Goal: Task Accomplishment & Management: Complete application form

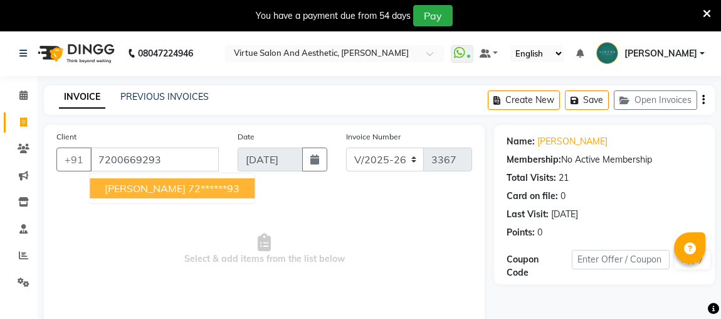
select select "4466"
select select "service"
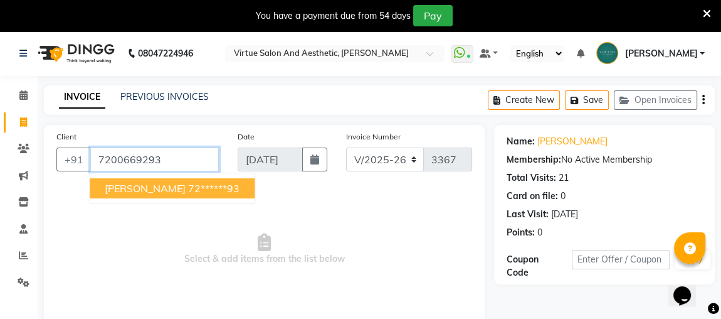
drag, startPoint x: 96, startPoint y: 158, endPoint x: 180, endPoint y: 162, distance: 84.1
click at [180, 162] on input "7200669293" at bounding box center [154, 159] width 129 height 24
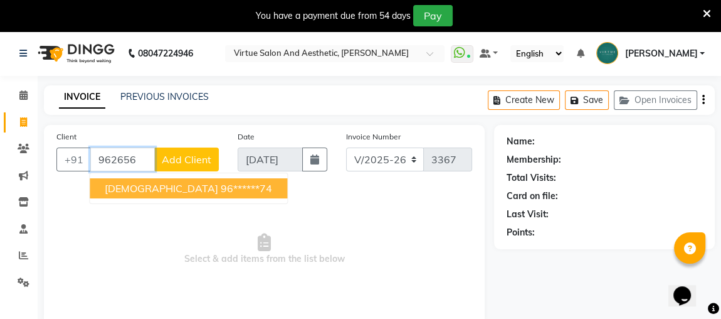
click at [221, 191] on ngb-highlight "96******74" at bounding box center [246, 188] width 51 height 13
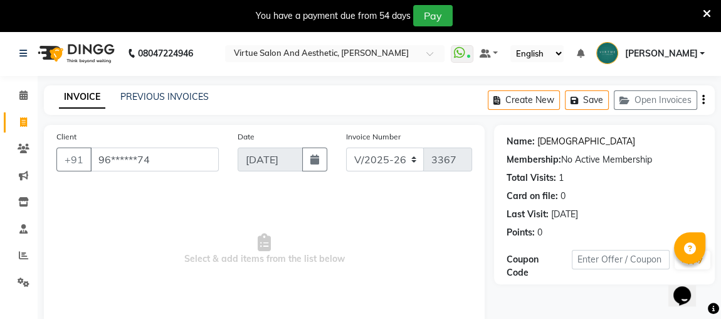
click at [540, 136] on link "Shiva" at bounding box center [586, 141] width 98 height 13
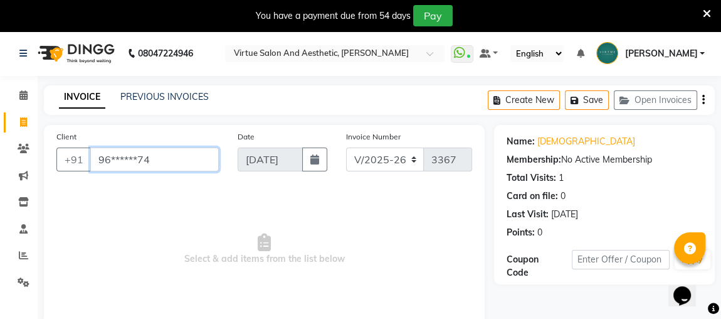
drag, startPoint x: 97, startPoint y: 158, endPoint x: 166, endPoint y: 157, distance: 68.4
click at [166, 157] on input "96******74" at bounding box center [154, 159] width 129 height 24
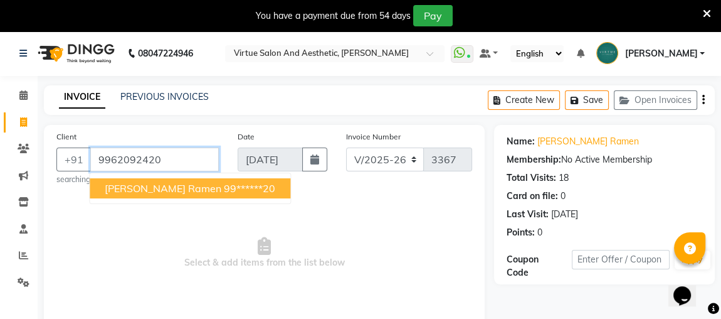
click at [192, 157] on input "9962092420" at bounding box center [154, 159] width 129 height 24
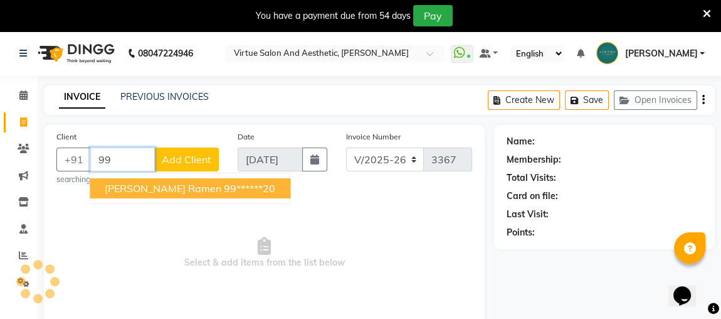
type input "9"
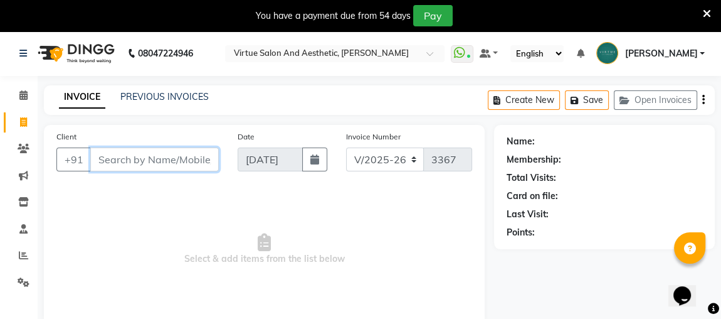
drag, startPoint x: 192, startPoint y: 157, endPoint x: 223, endPoint y: 161, distance: 31.5
click at [209, 157] on input "Client" at bounding box center [154, 159] width 129 height 24
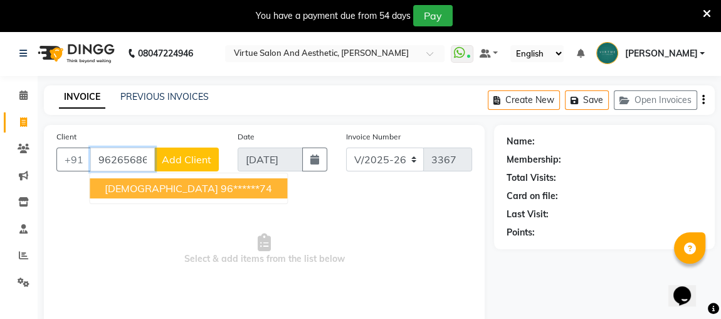
click at [221, 183] on ngb-highlight "96******74" at bounding box center [246, 188] width 51 height 13
type input "96******74"
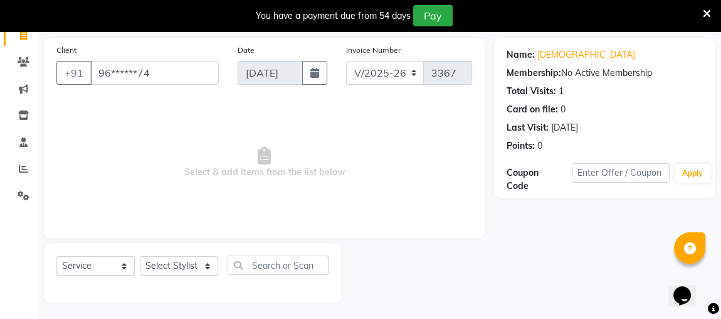
scroll to position [88, 0]
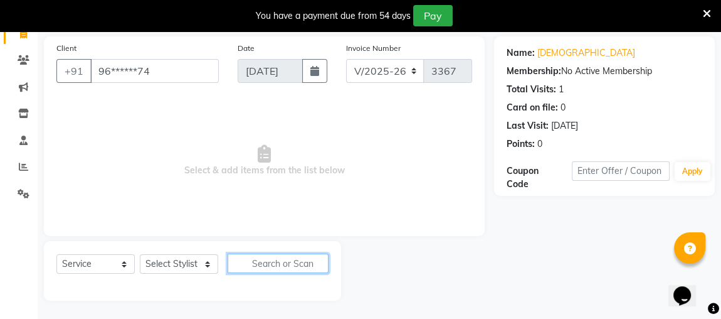
click at [262, 264] on input "text" at bounding box center [278, 262] width 101 height 19
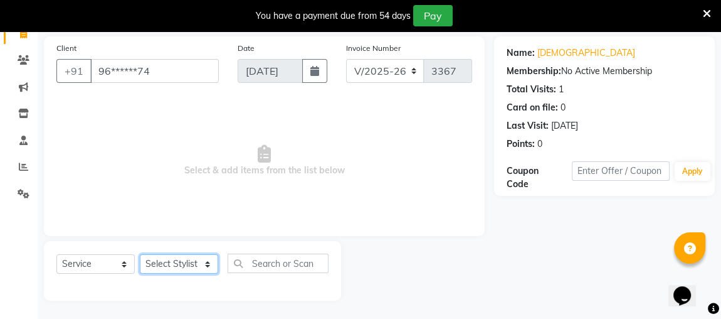
click at [181, 265] on select "Select Stylist Admin ANUSHA Apsu Auditor Ambattur Balaji BANUPRIYA Bharath Bhuv…" at bounding box center [179, 263] width 78 height 19
select select "47999"
click at [140, 254] on select "Select Stylist Admin ANUSHA Apsu Auditor Ambattur Balaji BANUPRIYA Bharath Bhuv…" at bounding box center [179, 263] width 78 height 19
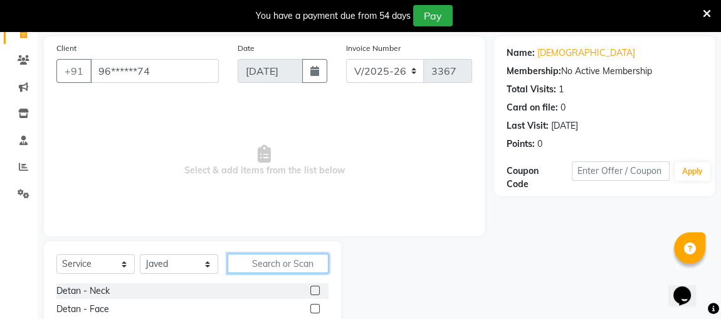
click at [268, 263] on input "text" at bounding box center [278, 262] width 101 height 19
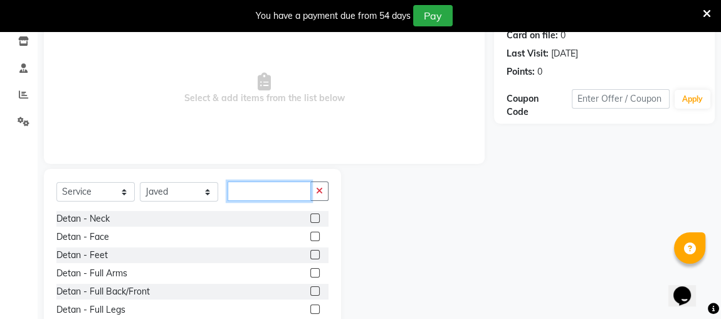
scroll to position [43, 0]
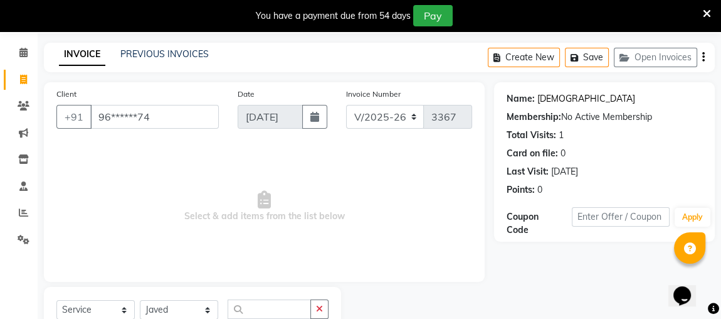
click at [552, 97] on link "Shiva" at bounding box center [586, 98] width 98 height 13
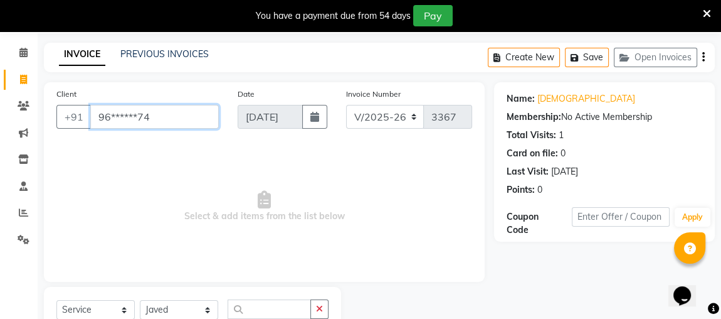
drag, startPoint x: 97, startPoint y: 118, endPoint x: 242, endPoint y: 102, distance: 145.7
click at [242, 102] on div "Client +91 96******74 Date 01-09-2025 Invoice Number V/2025 V/2025-26 3367" at bounding box center [264, 112] width 434 height 51
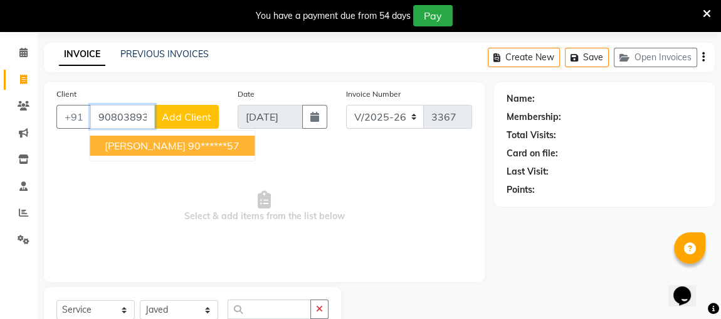
click at [188, 143] on ngb-highlight "90******57" at bounding box center [213, 145] width 51 height 13
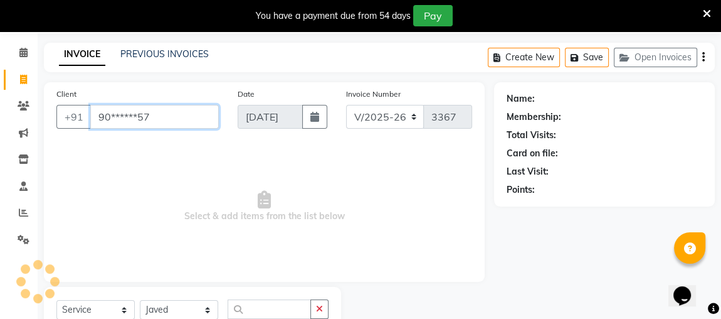
type input "90******57"
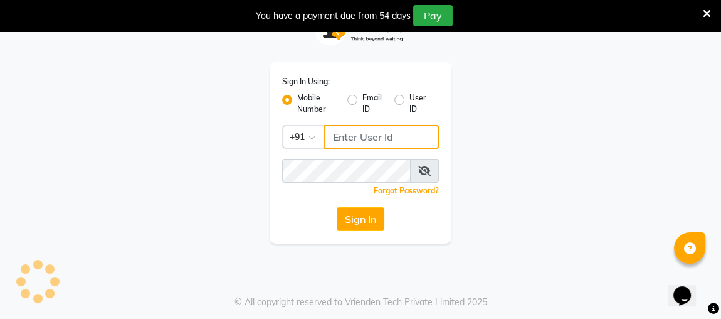
type input "8608087778"
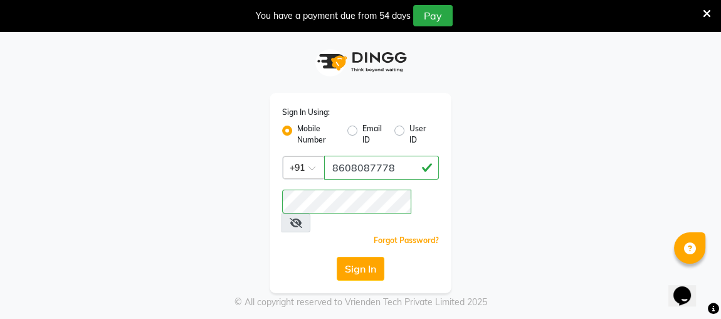
drag, startPoint x: 362, startPoint y: 248, endPoint x: 339, endPoint y: 186, distance: 66.3
click at [361, 256] on button "Sign In" at bounding box center [361, 268] width 48 height 24
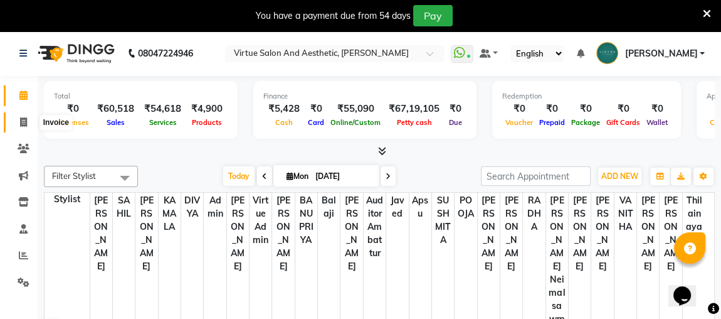
click at [28, 122] on span at bounding box center [24, 122] width 22 height 14
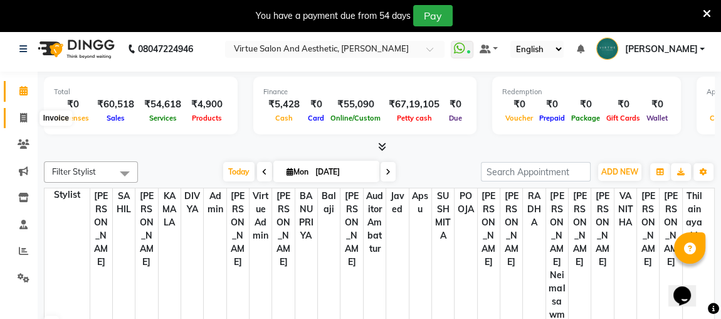
select select "service"
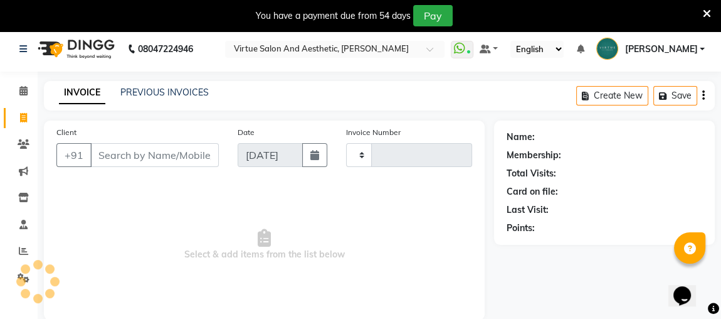
type input "3373"
click at [132, 153] on input "Client" at bounding box center [154, 155] width 129 height 24
select select "4466"
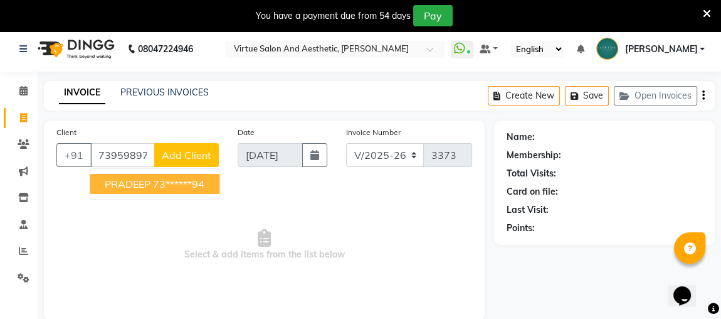
click at [197, 192] on button "PRADEEP 73******94" at bounding box center [155, 184] width 130 height 20
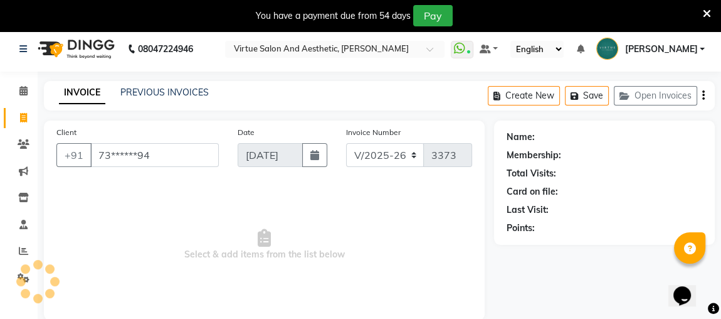
type input "73******94"
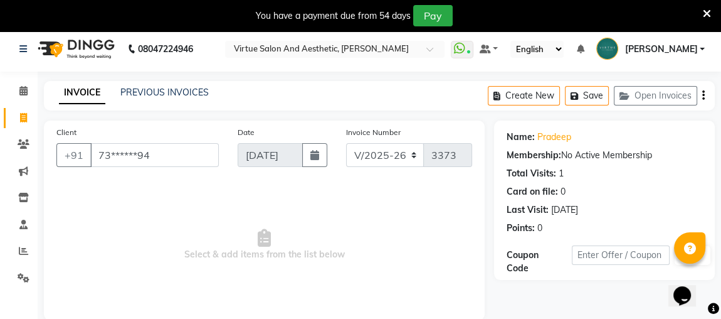
scroll to position [88, 0]
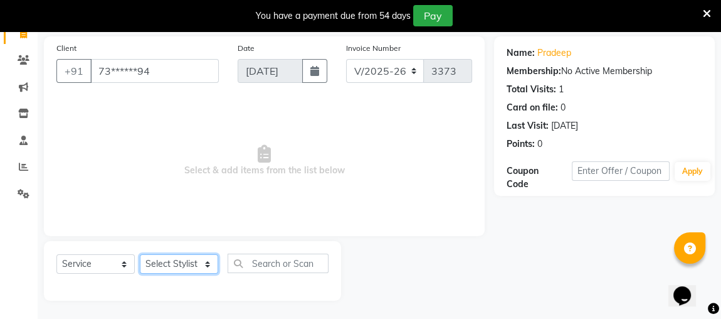
click at [168, 265] on select "Select Stylist Admin ANUSHA Apsu Auditor Ambattur Balaji BANUPRIYA Bharath Bhuv…" at bounding box center [179, 263] width 78 height 19
select select "25074"
click at [140, 254] on select "Select Stylist Admin ANUSHA Apsu Auditor Ambattur Balaji BANUPRIYA Bharath Bhuv…" at bounding box center [179, 263] width 78 height 19
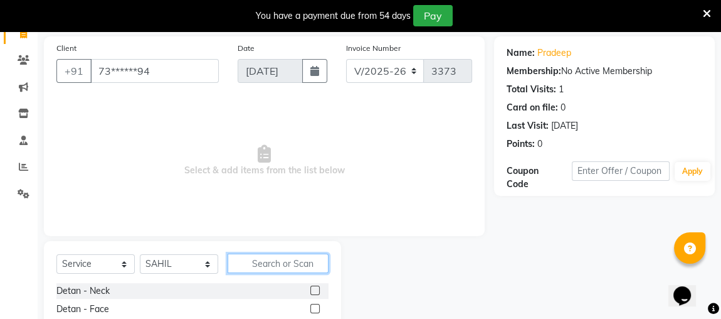
click at [254, 265] on input "text" at bounding box center [278, 262] width 101 height 19
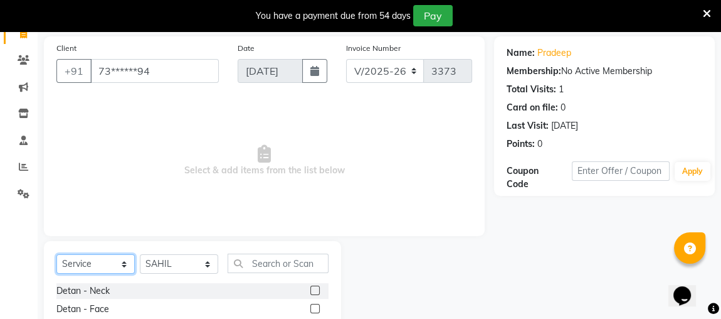
click at [73, 260] on select "Select Service Product Membership Package Voucher Prepaid Gift Card" at bounding box center [95, 263] width 78 height 19
click at [56, 254] on select "Select Service Product Membership Package Voucher Prepaid Gift Card" at bounding box center [95, 263] width 78 height 19
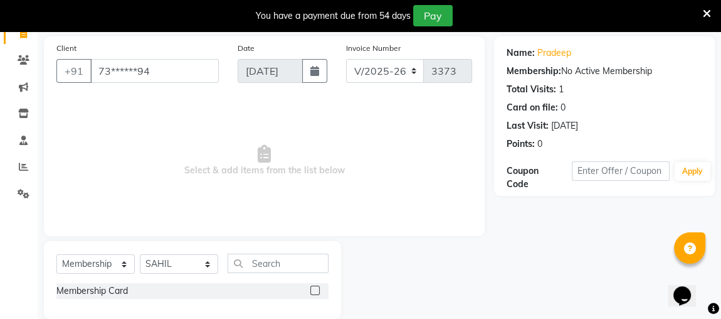
click at [317, 292] on label at bounding box center [314, 289] width 9 height 9
click at [317, 292] on input "checkbox" at bounding box center [314, 291] width 8 height 8
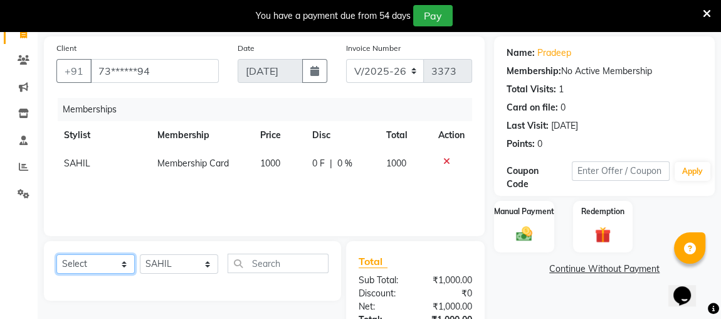
click at [103, 263] on select "Select Service Product Package Voucher Prepaid Gift Card" at bounding box center [95, 263] width 78 height 19
select select "service"
click at [56, 254] on select "Select Service Product Package Voucher Prepaid Gift Card" at bounding box center [95, 263] width 78 height 19
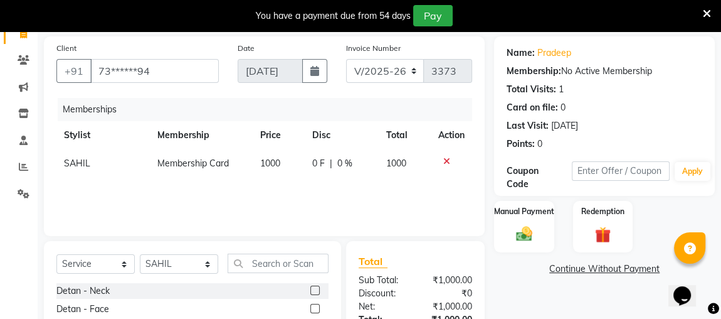
click at [273, 265] on input "text" at bounding box center [278, 262] width 101 height 19
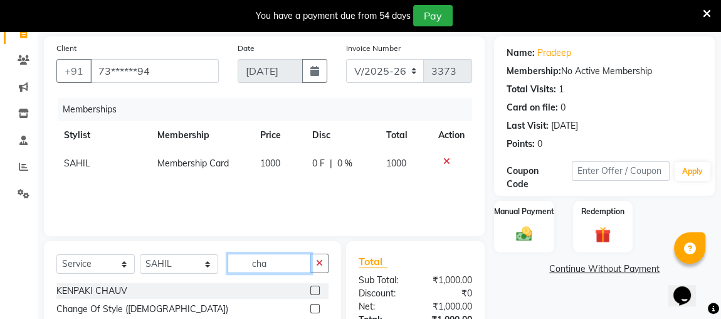
scroll to position [179, 0]
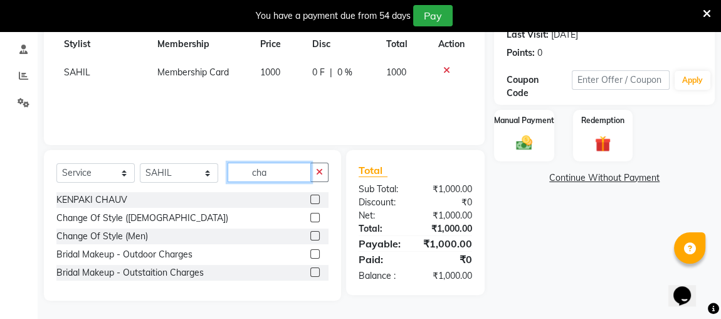
type input "cha"
click at [313, 233] on label at bounding box center [314, 235] width 9 height 9
click at [313, 233] on input "checkbox" at bounding box center [314, 236] width 8 height 8
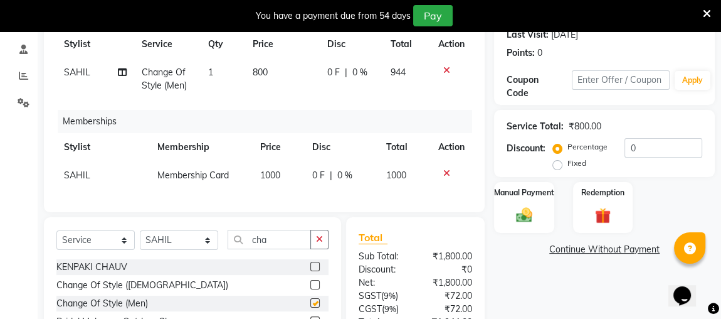
checkbox input "false"
drag, startPoint x: 284, startPoint y: 255, endPoint x: 289, endPoint y: 250, distance: 7.5
click at [287, 249] on input "cha" at bounding box center [269, 238] width 83 height 19
type input "c"
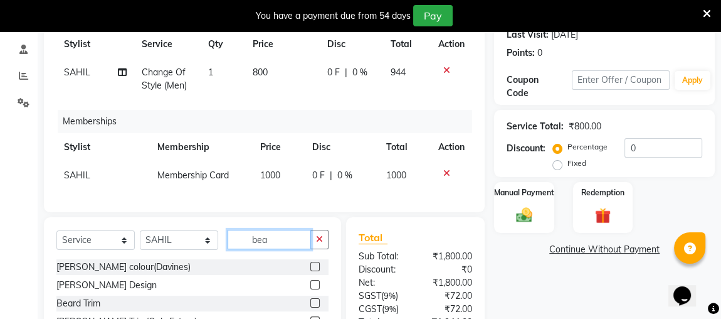
scroll to position [236, 0]
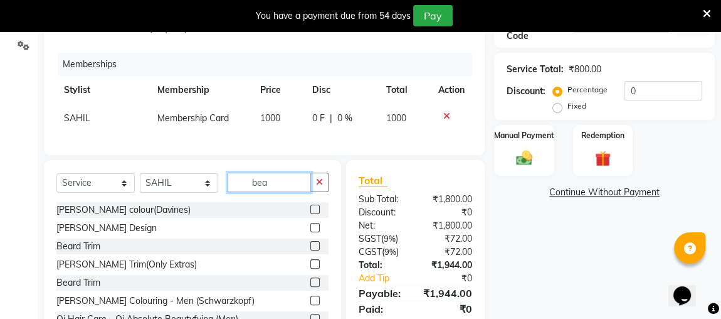
type input "bea"
drag, startPoint x: 306, startPoint y: 238, endPoint x: 318, endPoint y: 236, distance: 12.0
click at [310, 232] on label at bounding box center [314, 227] width 9 height 9
click at [310, 232] on input "checkbox" at bounding box center [314, 228] width 8 height 8
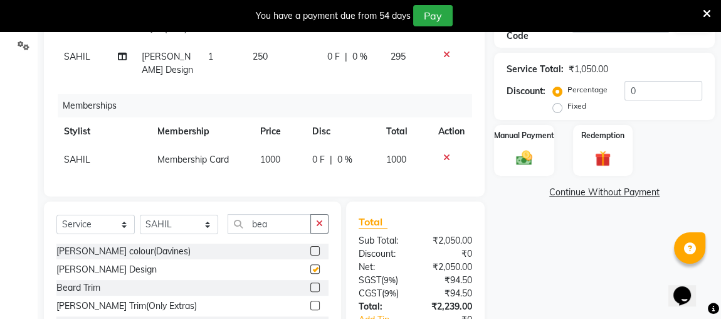
checkbox input "false"
click at [660, 93] on input "0" at bounding box center [663, 90] width 78 height 19
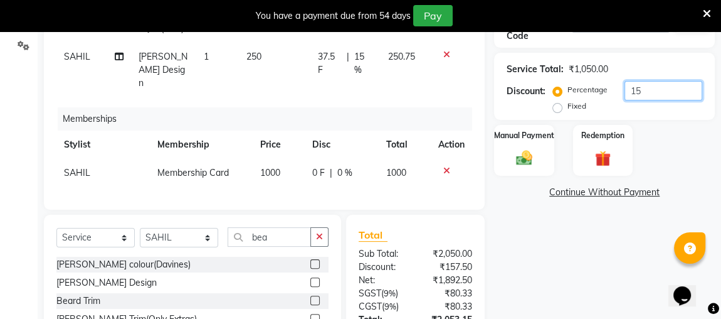
type input "15"
drag, startPoint x: 563, startPoint y: 242, endPoint x: 428, endPoint y: 238, distance: 135.5
click at [560, 238] on div "Name: Pradeep Membership: No Active Membership Total Visits: 1 Card on file: 0 …" at bounding box center [609, 143] width 230 height 511
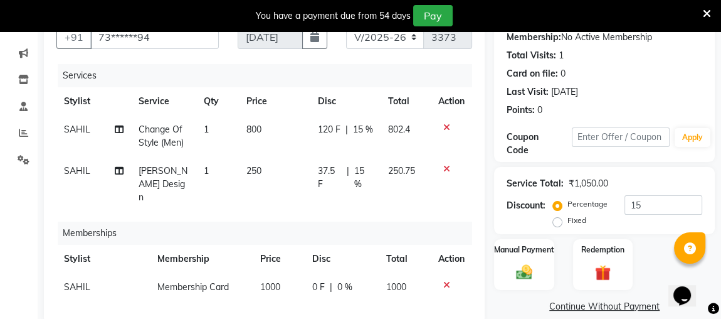
scroll to position [293, 0]
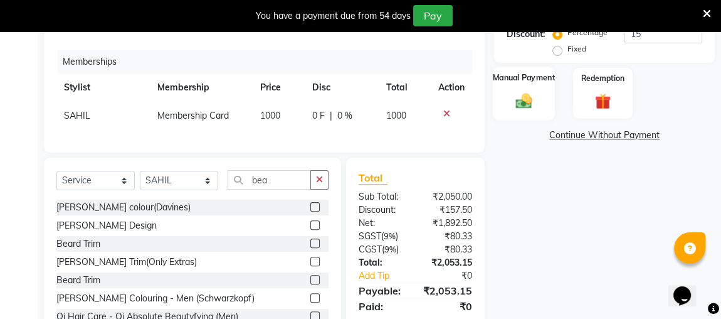
click at [529, 102] on img at bounding box center [523, 100] width 27 height 19
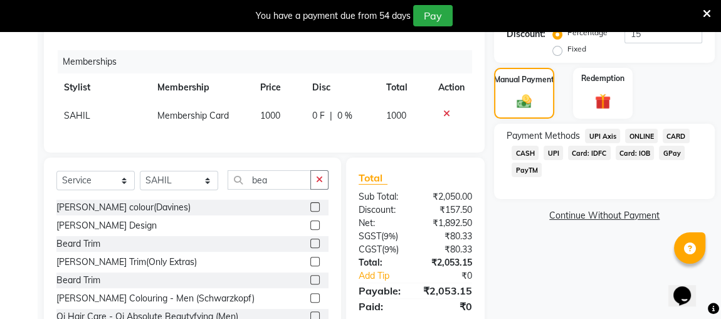
scroll to position [331, 0]
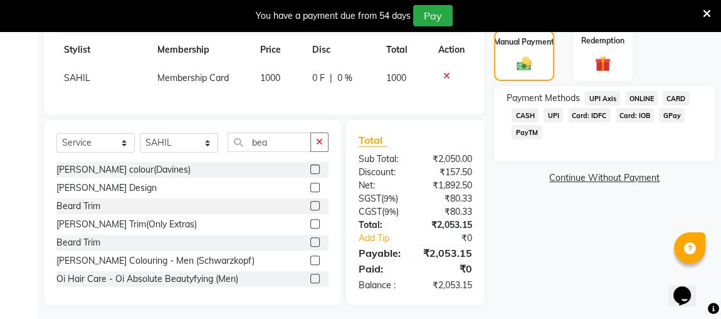
click at [556, 115] on span "UPI" at bounding box center [553, 115] width 19 height 14
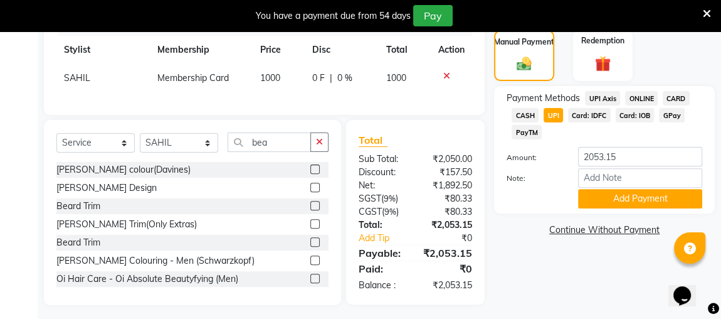
scroll to position [217, 0]
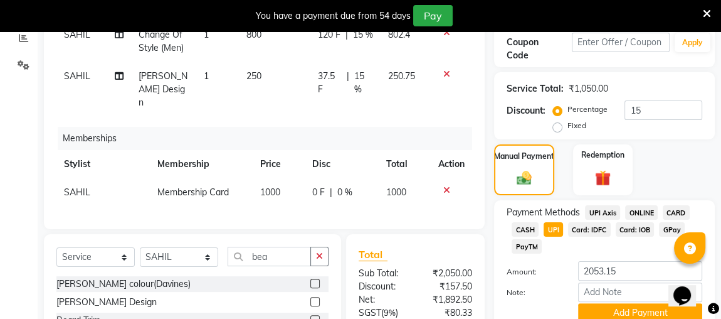
click at [445, 186] on icon at bounding box center [446, 190] width 7 height 9
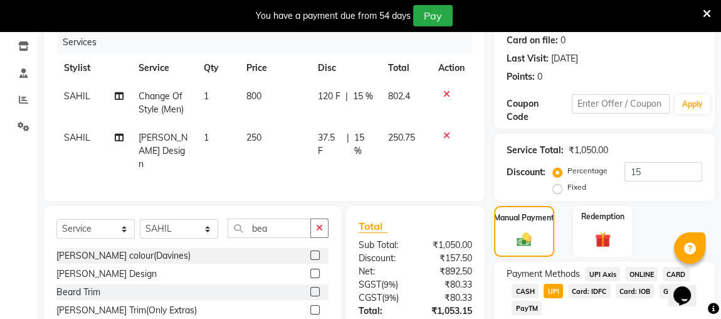
scroll to position [269, 0]
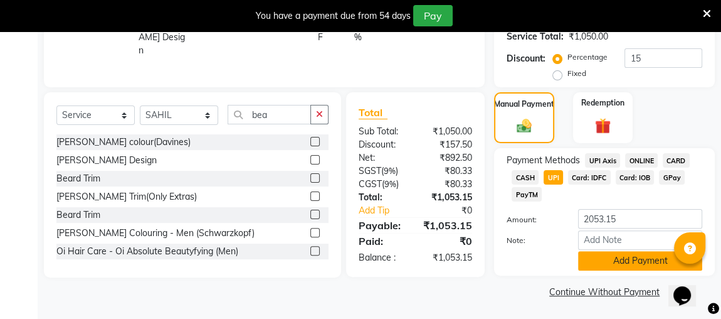
click at [616, 261] on button "Add Payment" at bounding box center [640, 260] width 124 height 19
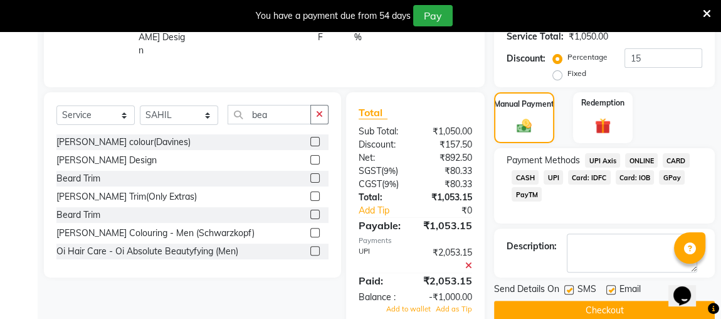
scroll to position [290, 0]
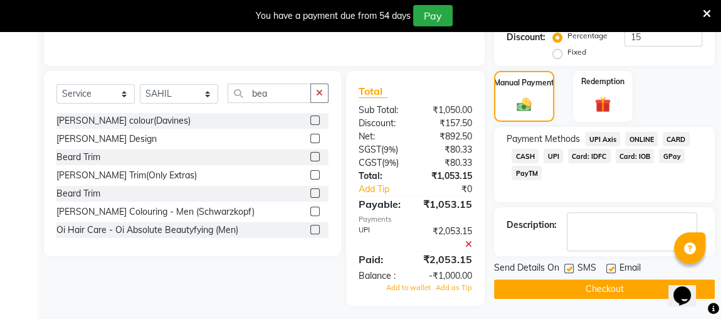
click at [513, 292] on button "Checkout" at bounding box center [604, 288] width 221 height 19
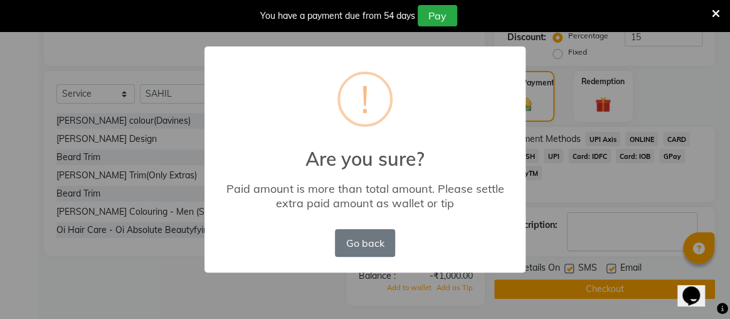
click at [597, 203] on div "× ! Are you sure? Paid amount is more than total amount. Please settle extra pa…" at bounding box center [365, 159] width 730 height 319
click at [350, 241] on button "Go back" at bounding box center [365, 243] width 60 height 28
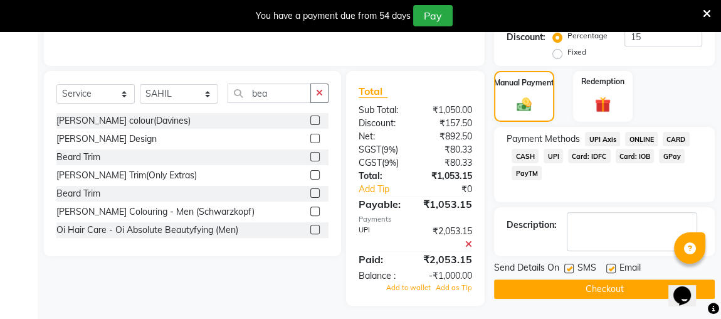
click at [468, 240] on icon at bounding box center [468, 244] width 7 height 9
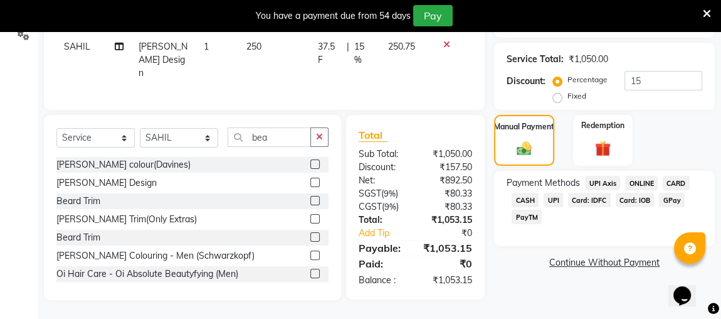
scroll to position [241, 0]
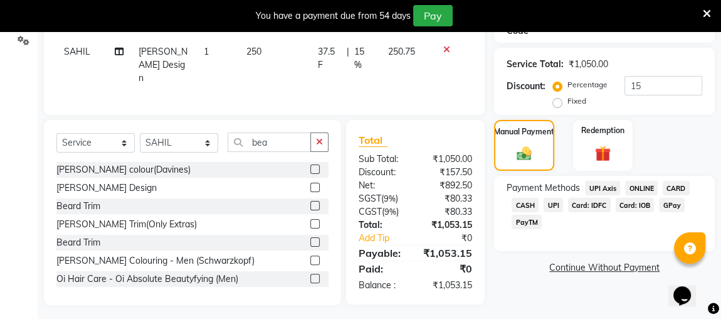
click at [552, 204] on span "UPI" at bounding box center [553, 204] width 19 height 14
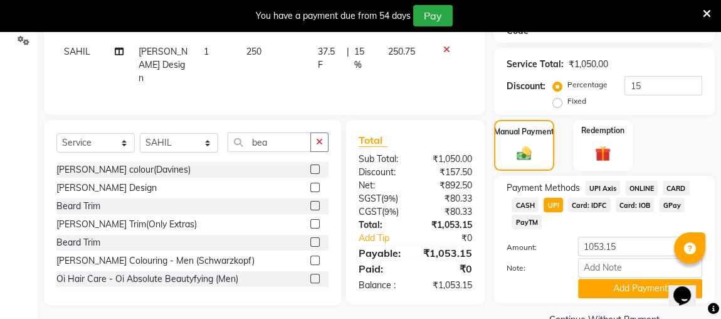
scroll to position [269, 0]
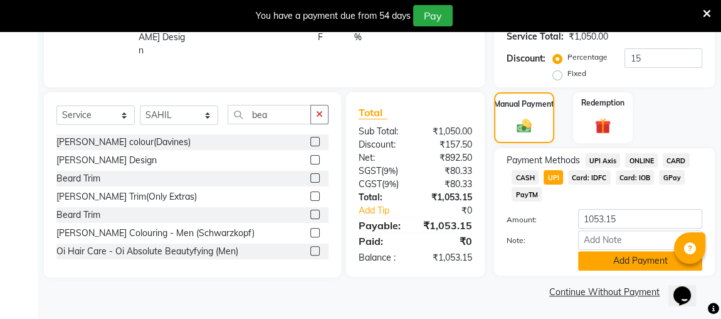
click at [587, 256] on button "Add Payment" at bounding box center [640, 260] width 124 height 19
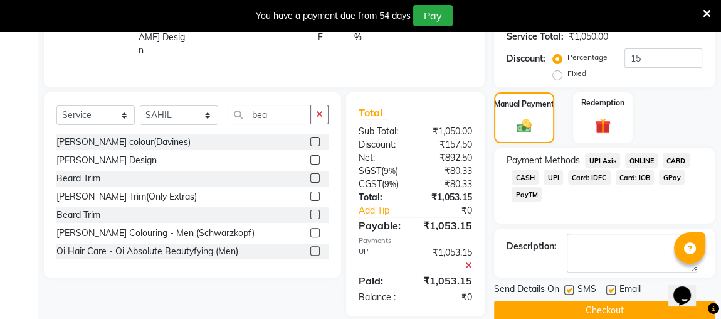
scroll to position [287, 0]
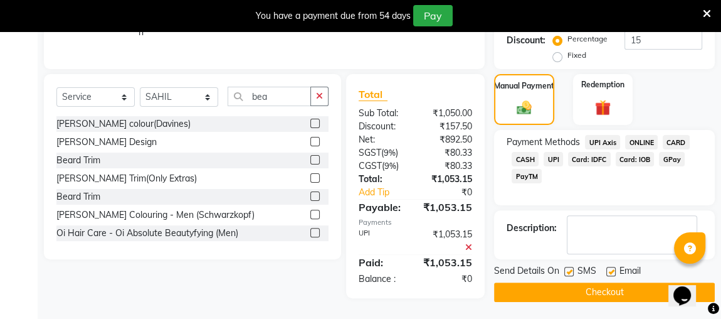
click at [540, 287] on button "Checkout" at bounding box center [604, 291] width 221 height 19
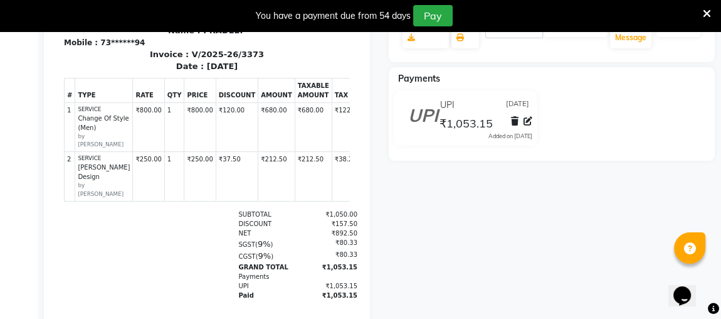
click at [707, 14] on icon at bounding box center [707, 13] width 8 height 11
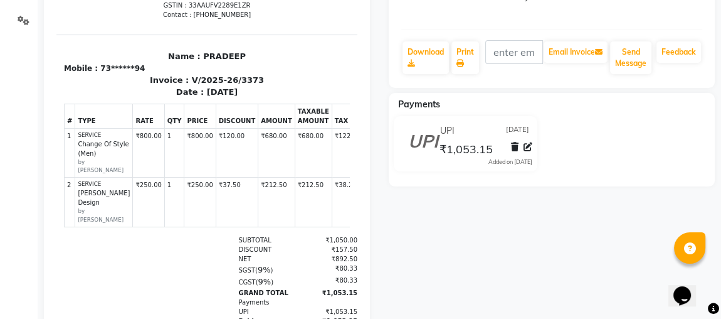
scroll to position [231, 0]
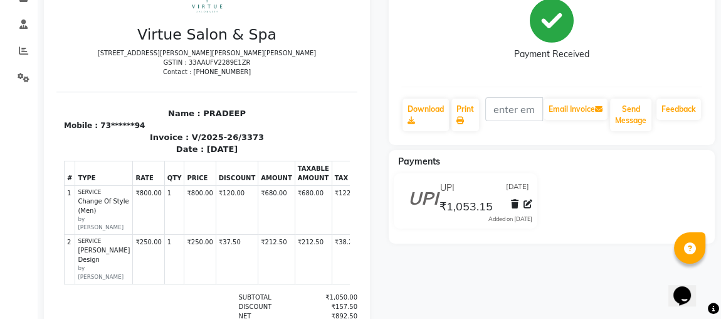
drag, startPoint x: 132, startPoint y: 71, endPoint x: 100, endPoint y: 50, distance: 37.9
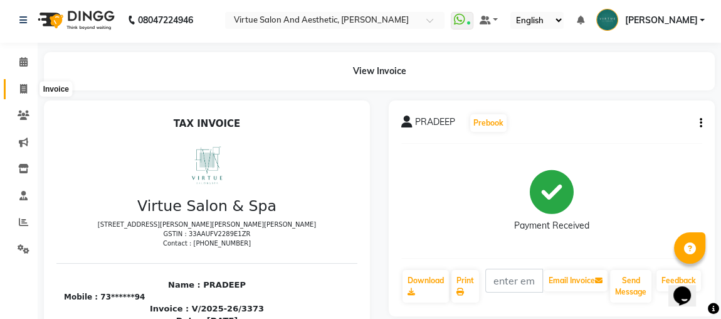
click at [20, 85] on icon at bounding box center [23, 88] width 7 height 9
select select "4466"
select select "service"
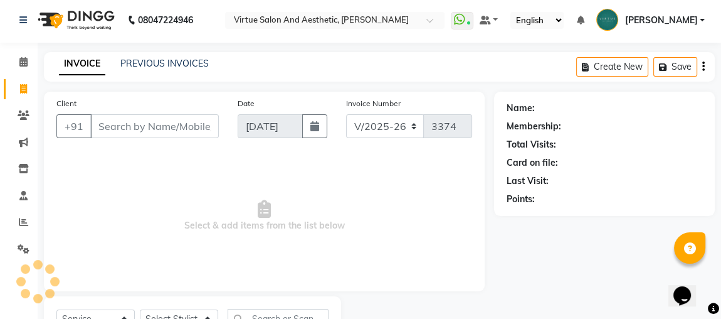
scroll to position [58, 0]
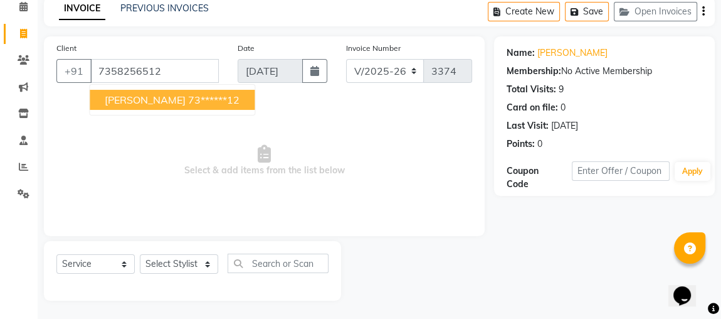
click at [132, 95] on span "Lavanya" at bounding box center [145, 99] width 81 height 13
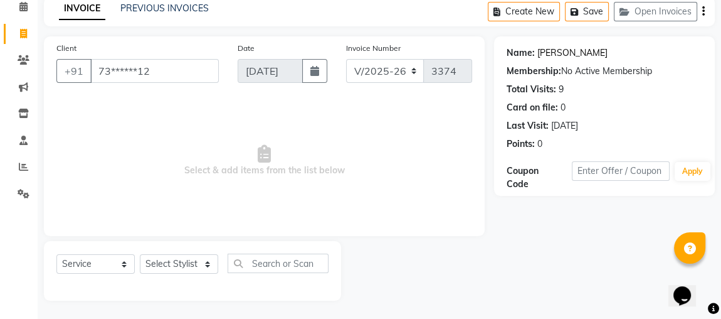
click at [549, 55] on link "Lavanya" at bounding box center [572, 52] width 70 height 13
click at [192, 73] on input "73******12" at bounding box center [154, 71] width 129 height 24
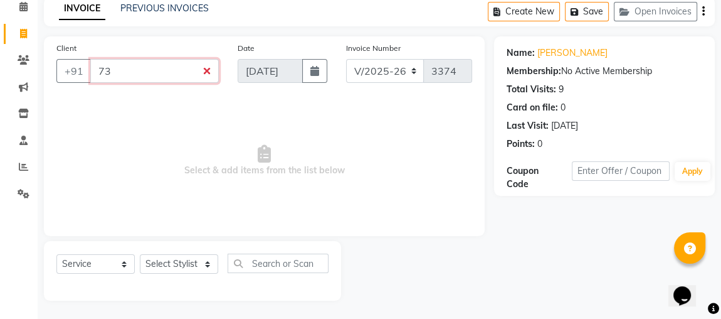
type input "7"
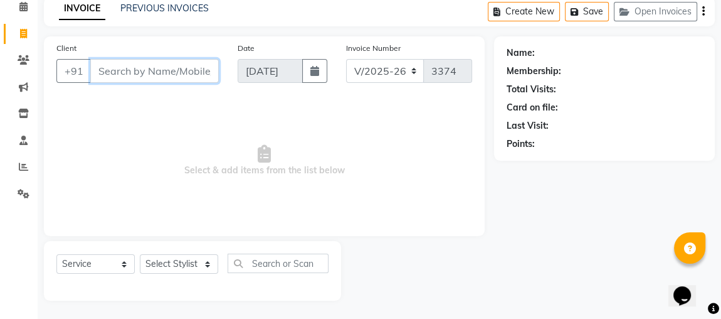
type input "5"
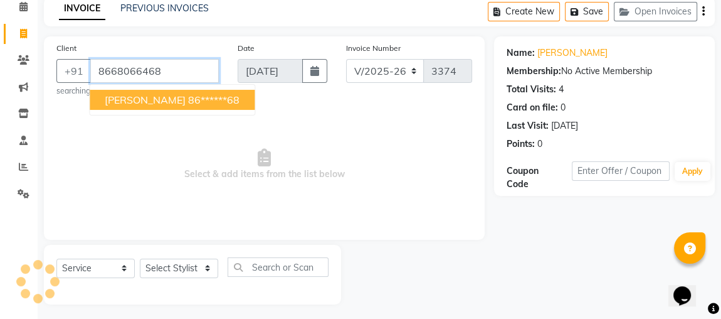
click at [182, 68] on input "8668066468" at bounding box center [154, 71] width 129 height 24
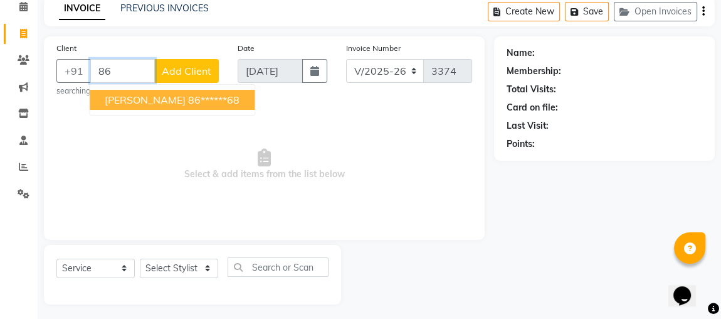
type input "8"
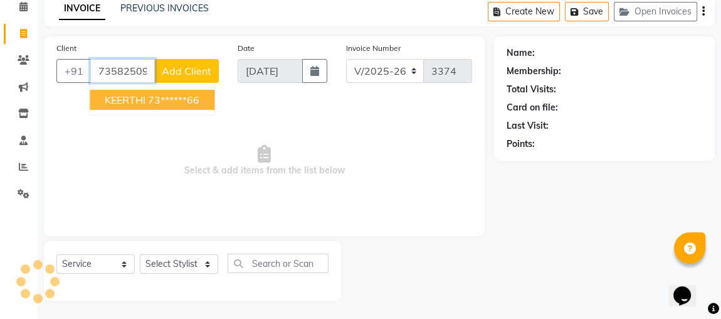
click at [144, 103] on span "KEERTHI" at bounding box center [125, 99] width 41 height 13
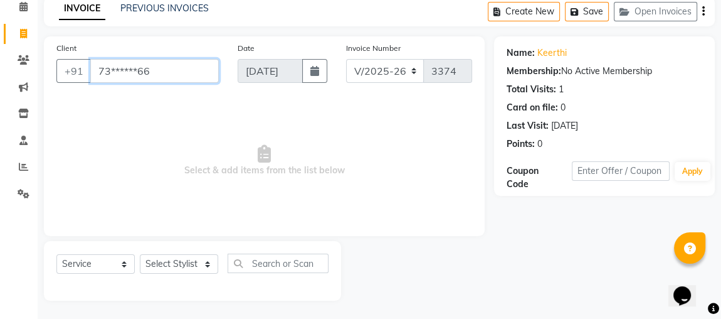
click at [176, 76] on input "73******66" at bounding box center [154, 71] width 129 height 24
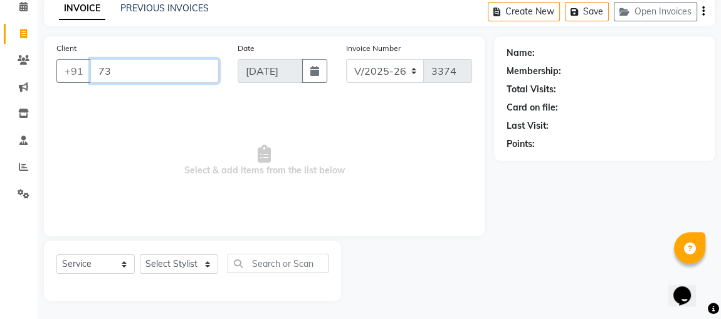
type input "7"
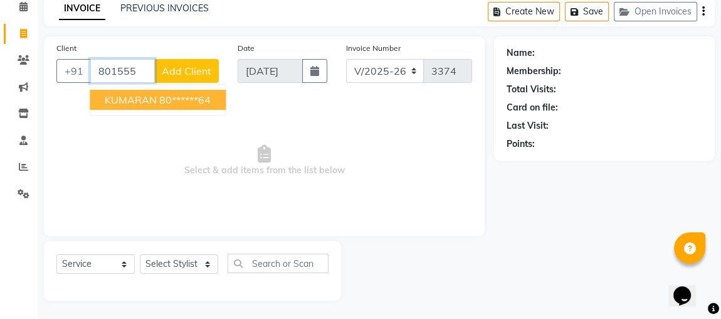
click at [174, 107] on button "KUMARAN 80******64" at bounding box center [158, 100] width 136 height 20
type input "80******64"
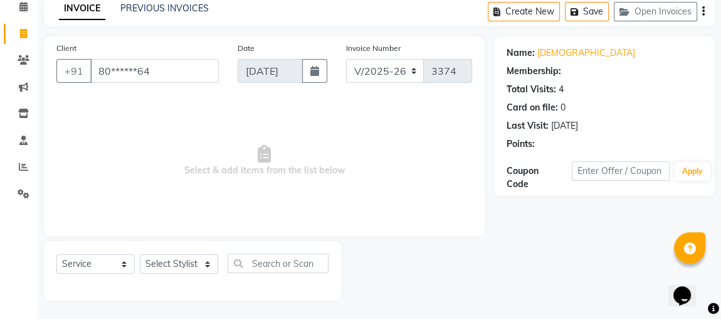
select select "1: Object"
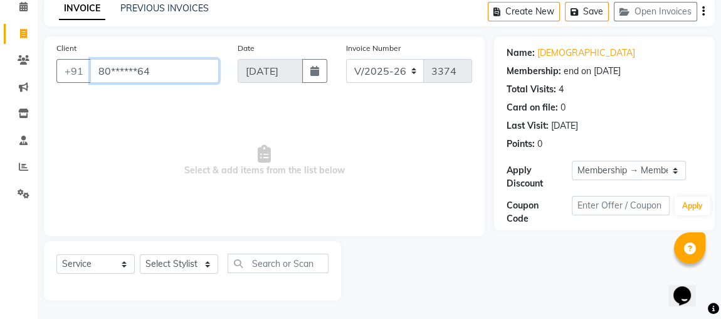
click at [172, 75] on input "80******64" at bounding box center [154, 71] width 129 height 24
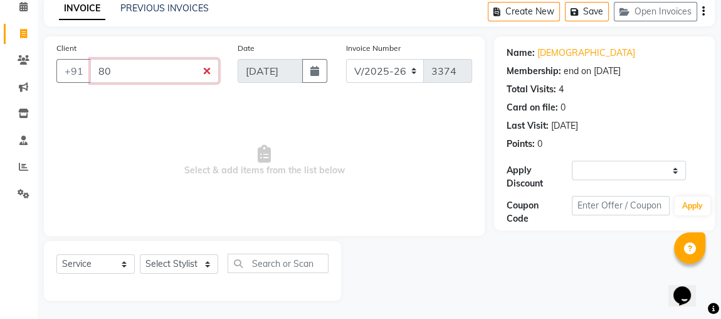
type input "8"
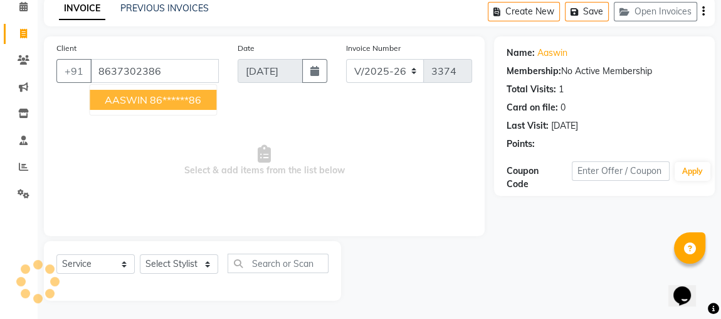
click at [176, 103] on ngb-highlight "86******86" at bounding box center [175, 99] width 51 height 13
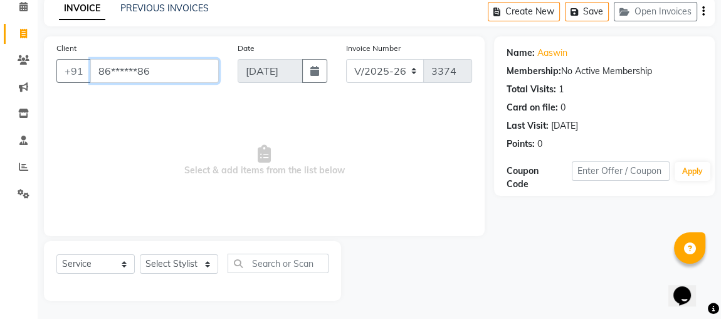
click at [175, 76] on input "86******86" at bounding box center [154, 71] width 129 height 24
type input "8"
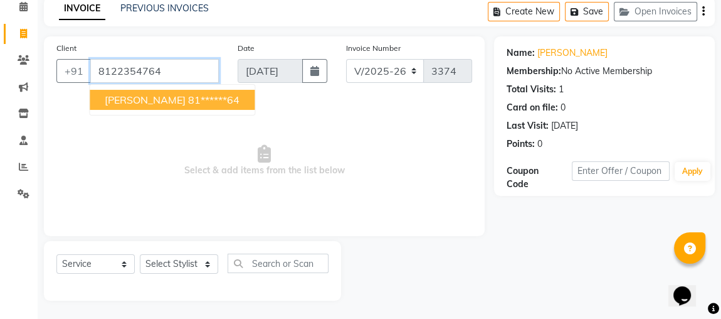
click at [181, 74] on input "8122354764" at bounding box center [154, 71] width 129 height 24
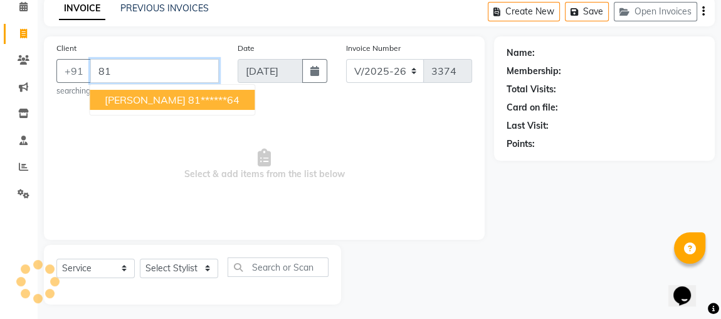
type input "8"
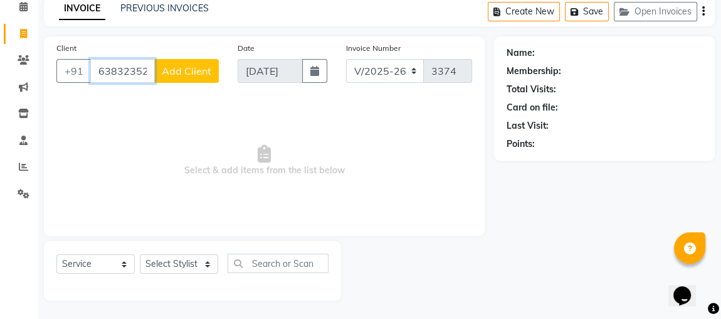
drag, startPoint x: 126, startPoint y: 68, endPoint x: 296, endPoint y: 66, distance: 169.9
click at [179, 66] on div "+91 6383235248 Add Client" at bounding box center [137, 71] width 162 height 24
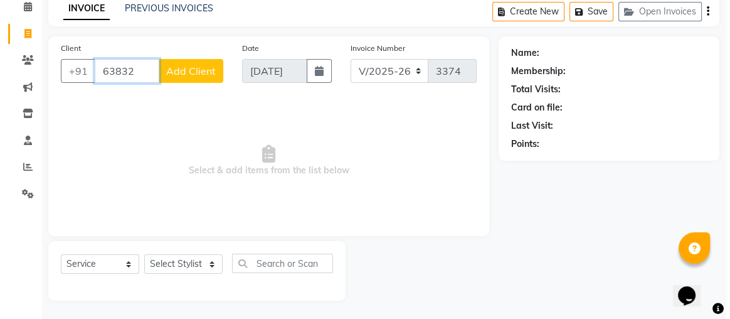
scroll to position [0, 0]
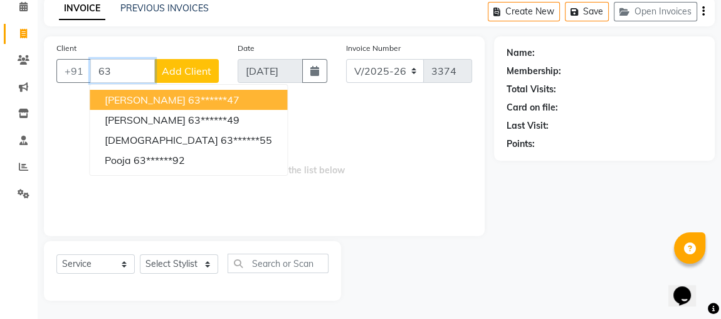
type input "6"
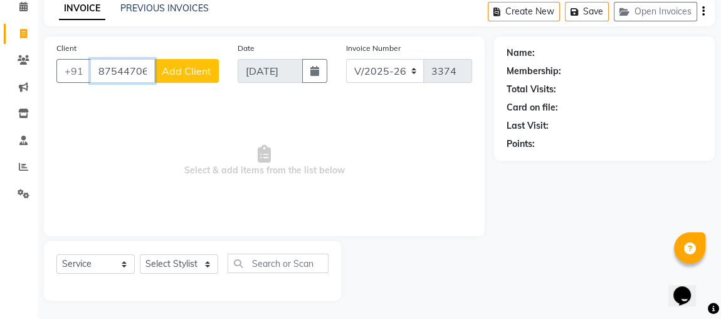
type input "8754470681"
click at [185, 71] on span "Add Client" at bounding box center [187, 71] width 50 height 13
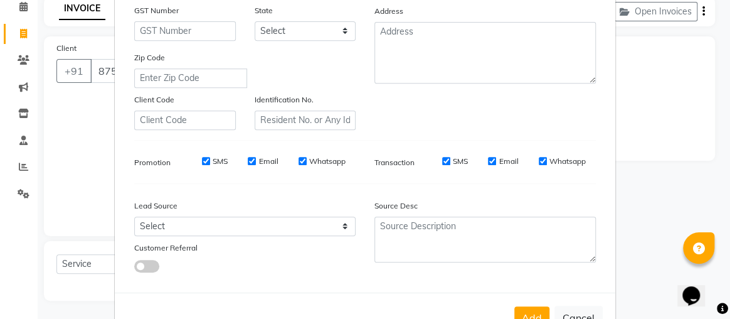
scroll to position [259, 0]
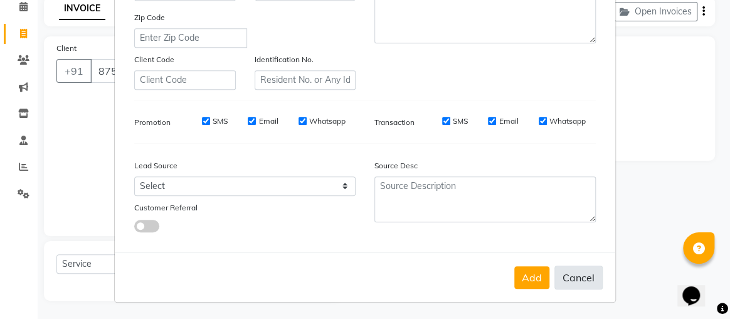
click at [586, 282] on button "Cancel" at bounding box center [578, 277] width 48 height 24
select select
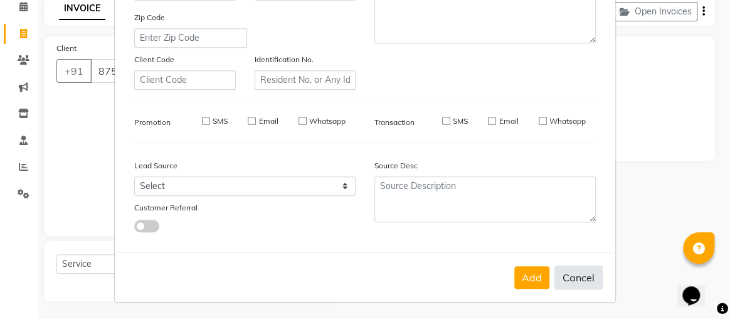
select select
checkbox input "false"
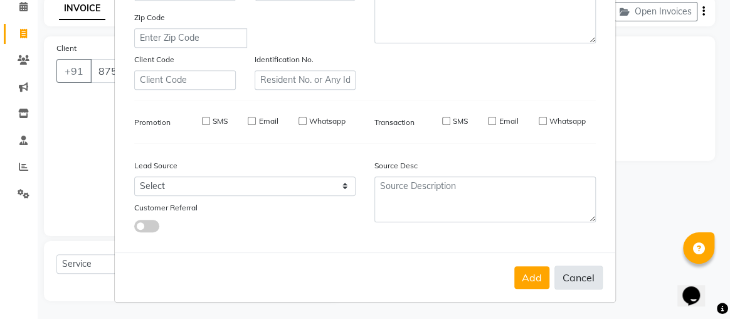
checkbox input "false"
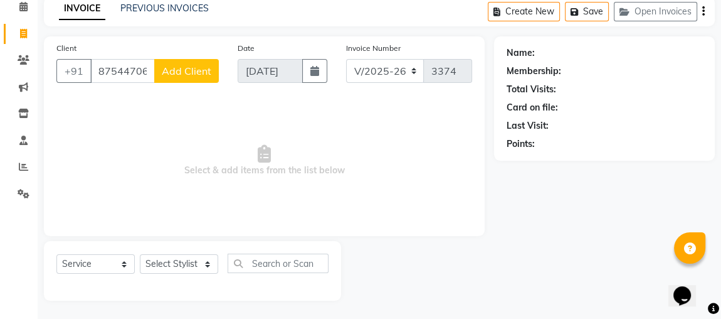
click at [187, 71] on span "Add Client" at bounding box center [187, 71] width 50 height 13
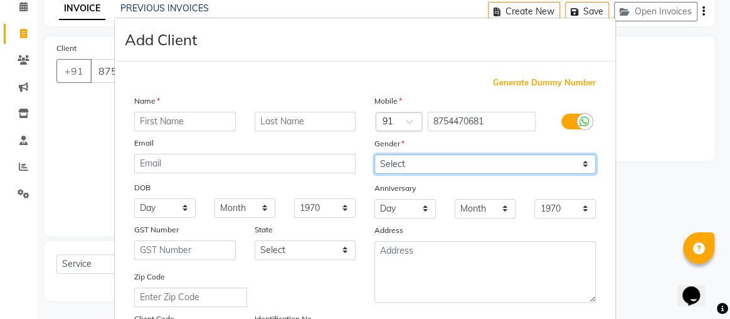
click at [458, 161] on select "Select Male Female Other Prefer Not To Say" at bounding box center [484, 163] width 221 height 19
select select "female"
click at [374, 154] on select "Select Male Female Other Prefer Not To Say" at bounding box center [484, 163] width 221 height 19
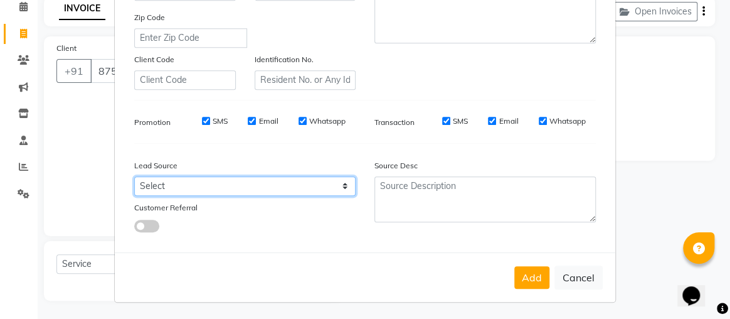
click at [193, 188] on select "Select Walk-in Referral Internet Friend Word of Mouth Advertisement Facebook Ju…" at bounding box center [244, 185] width 221 height 19
select select "30556"
click at [134, 176] on select "Select Walk-in Referral Internet Friend Word of Mouth Advertisement Facebook Ju…" at bounding box center [244, 185] width 221 height 19
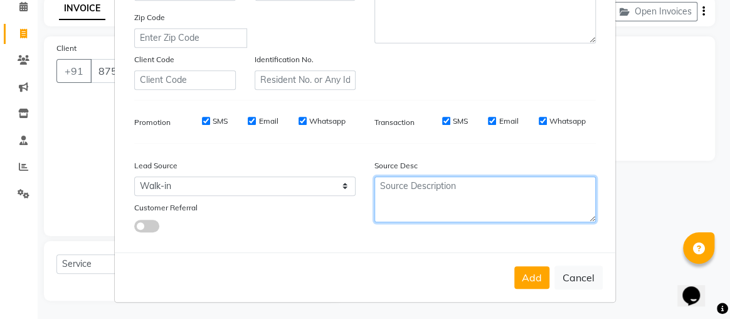
click at [424, 192] on textarea at bounding box center [484, 199] width 221 height 46
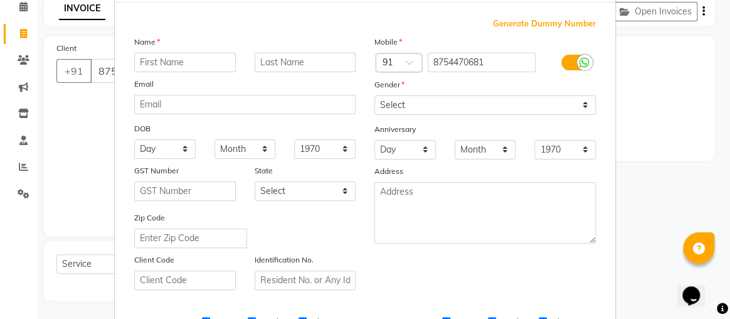
scroll to position [31, 0]
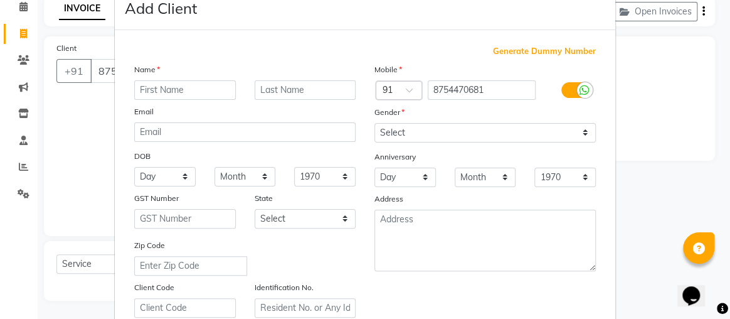
type textarea "new"
click at [174, 85] on input "text" at bounding box center [185, 89] width 102 height 19
type input "n"
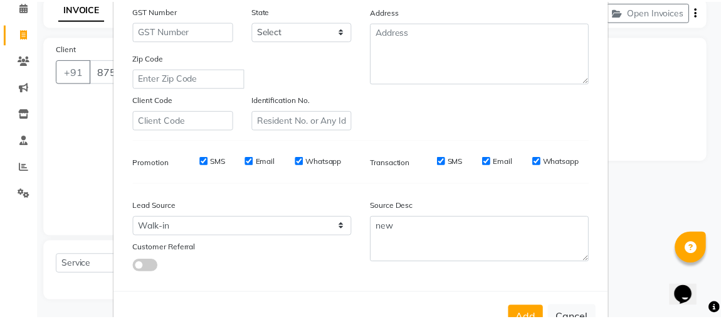
scroll to position [259, 0]
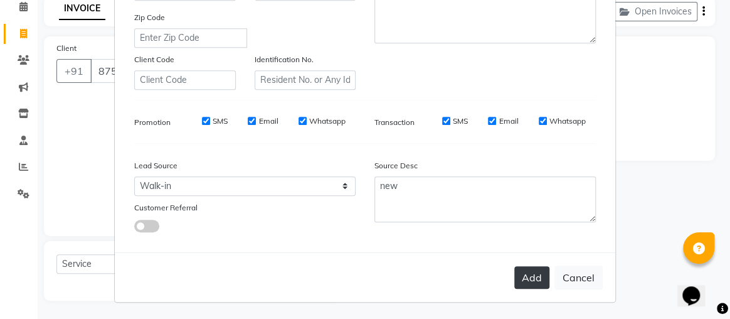
type input "NIRMALA"
click at [520, 285] on button "Add" at bounding box center [531, 277] width 35 height 23
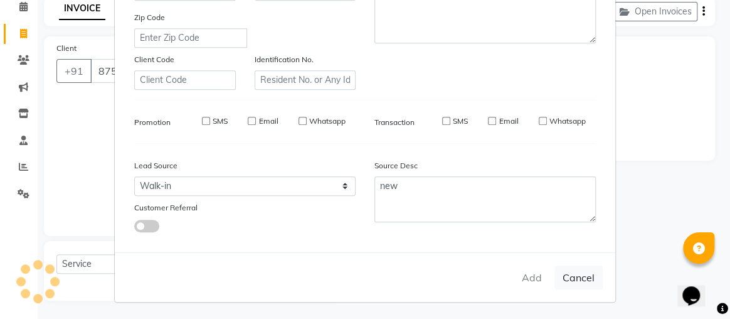
type input "87******81"
select select
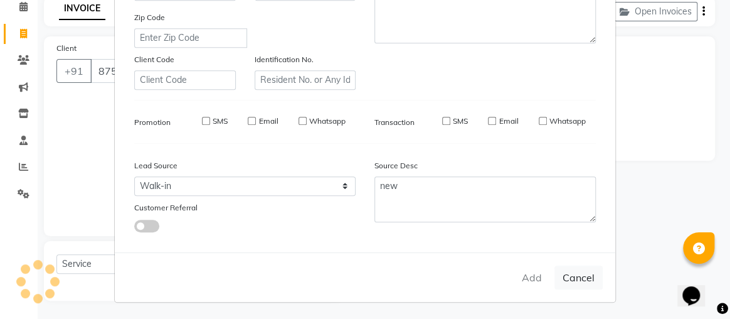
select select
checkbox input "false"
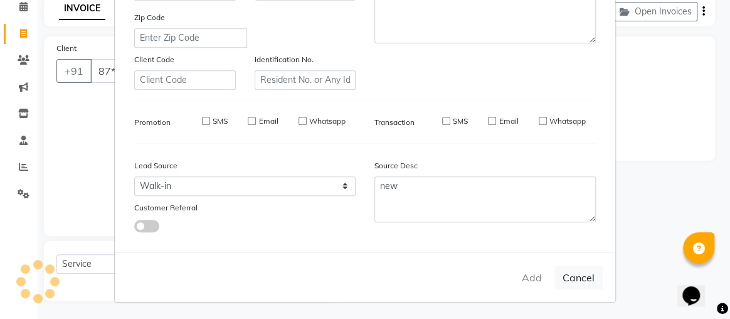
checkbox input "false"
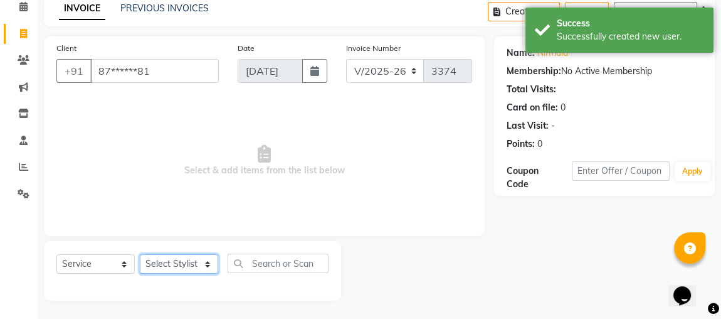
click at [185, 263] on select "Select Stylist Admin ANUSHA Apsu Auditor Ambattur Balaji BANUPRIYA Bharath Bhuv…" at bounding box center [179, 263] width 78 height 19
select select "25074"
click at [140, 254] on select "Select Stylist Admin ANUSHA Apsu Auditor Ambattur Balaji BANUPRIYA Bharath Bhuv…" at bounding box center [179, 263] width 78 height 19
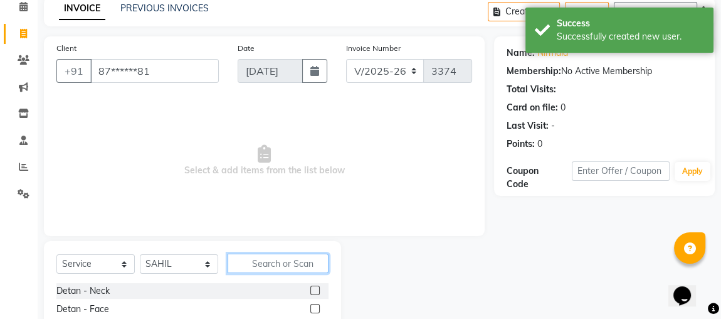
click at [258, 264] on input "text" at bounding box center [278, 262] width 101 height 19
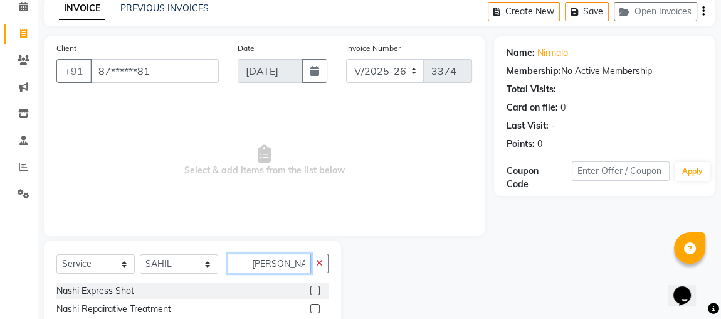
scroll to position [130, 0]
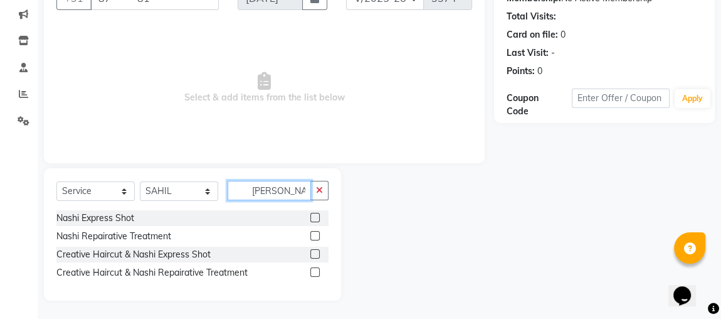
type input "NASH"
click at [312, 235] on label at bounding box center [314, 235] width 9 height 9
click at [312, 235] on input "checkbox" at bounding box center [314, 236] width 8 height 8
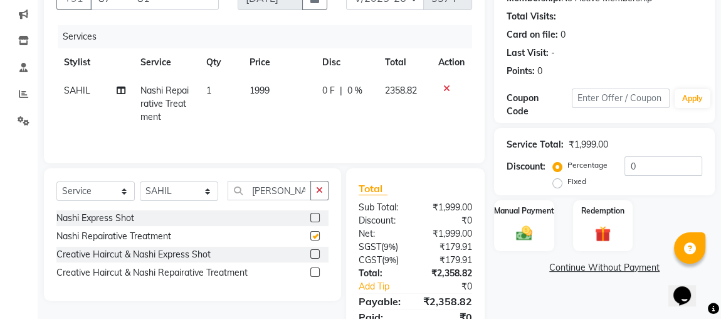
checkbox input "false"
click at [291, 97] on td "1999" at bounding box center [278, 103] width 73 height 55
select select "25074"
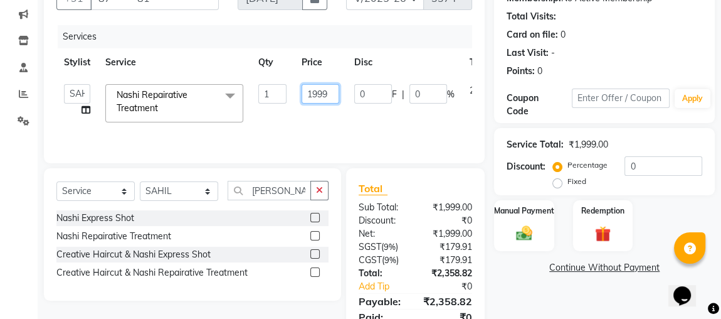
click at [329, 97] on input "1999" at bounding box center [321, 93] width 38 height 19
type input "1"
type input "4500"
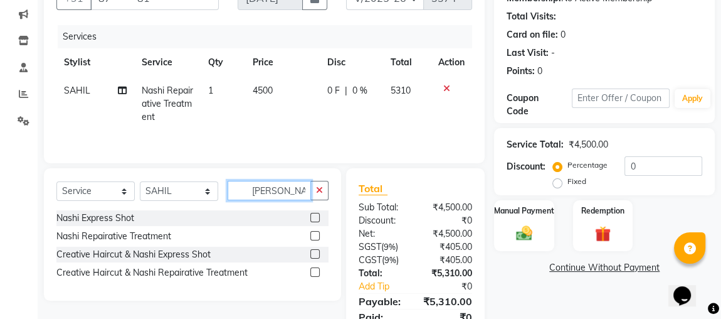
click at [290, 187] on input "NASH" at bounding box center [269, 190] width 83 height 19
type input "N"
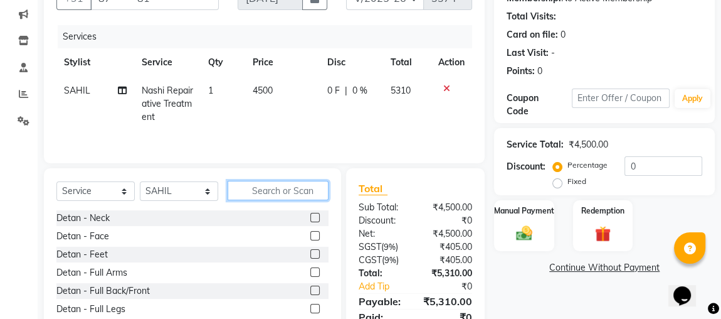
click at [263, 190] on input "text" at bounding box center [278, 190] width 101 height 19
drag, startPoint x: 244, startPoint y: 91, endPoint x: 300, endPoint y: 90, distance: 56.4
click at [271, 90] on td "4500" at bounding box center [282, 103] width 75 height 55
select select "25074"
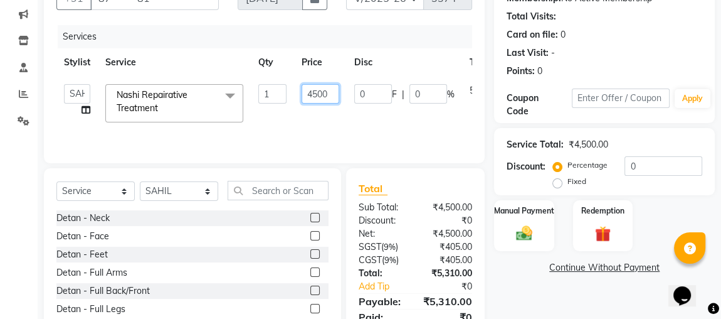
click at [338, 90] on input "4500" at bounding box center [321, 93] width 38 height 19
type input "4"
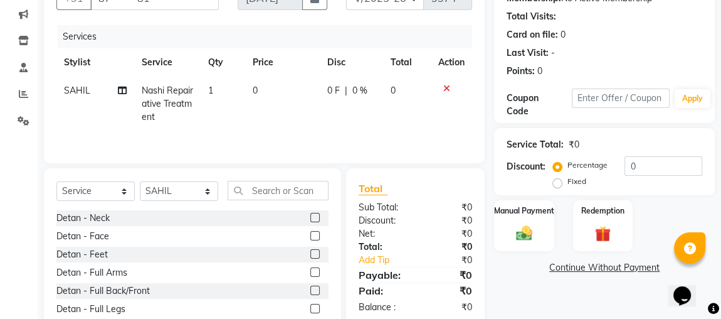
click at [211, 100] on td "1" at bounding box center [223, 103] width 45 height 55
select select "25074"
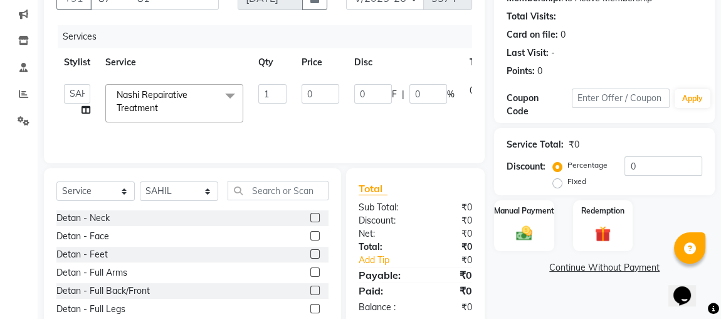
click at [229, 98] on span at bounding box center [230, 96] width 25 height 24
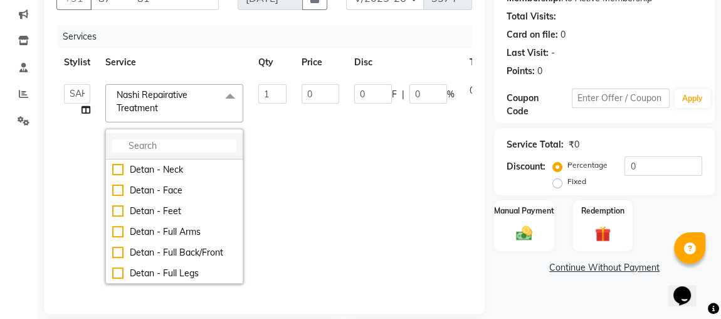
click at [171, 146] on input "multiselect-search" at bounding box center [174, 145] width 124 height 13
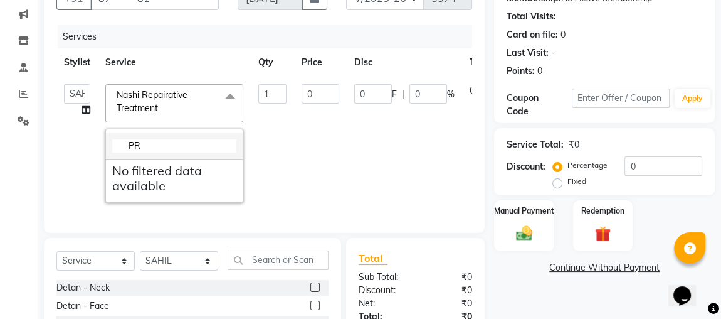
type input "P"
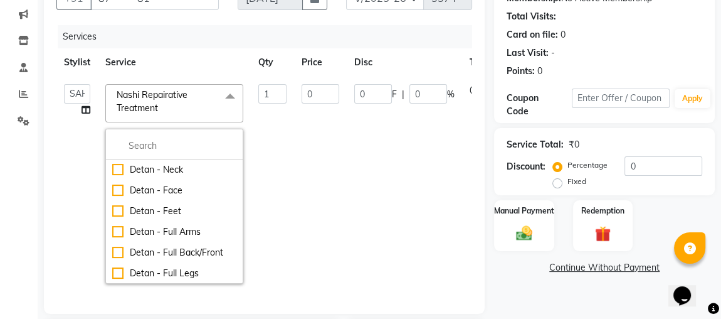
click at [550, 62] on div "Name: Nirmala Membership: No Active Membership Total Visits: Card on file: 0 La…" at bounding box center [605, 23] width 196 height 109
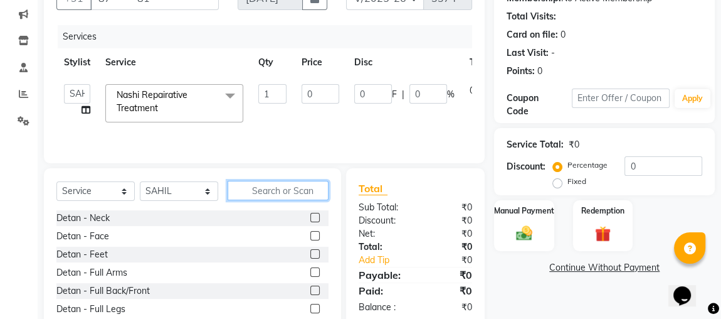
click at [256, 194] on input "text" at bounding box center [278, 190] width 101 height 19
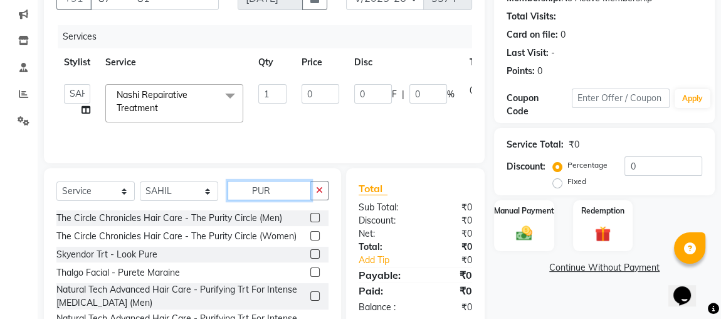
type input "PUR"
click at [310, 235] on label at bounding box center [314, 235] width 9 height 9
click at [310, 235] on input "checkbox" at bounding box center [314, 236] width 8 height 8
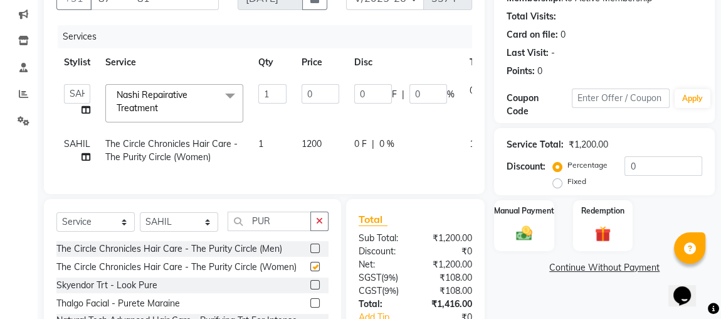
checkbox input "false"
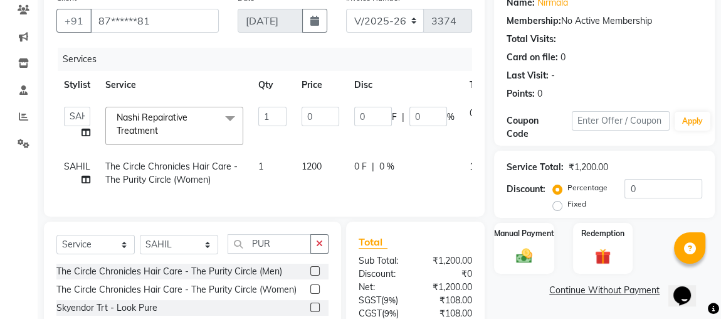
scroll to position [0, 67]
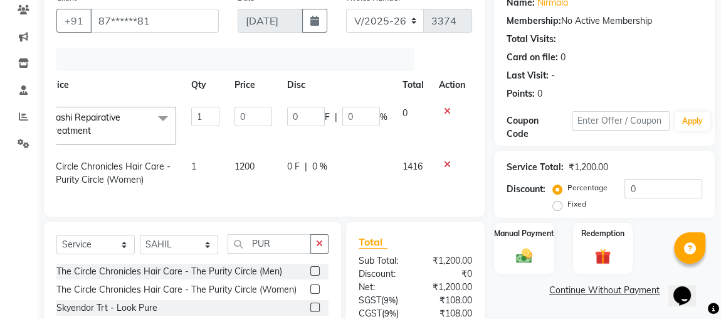
click at [445, 161] on icon at bounding box center [447, 164] width 7 height 9
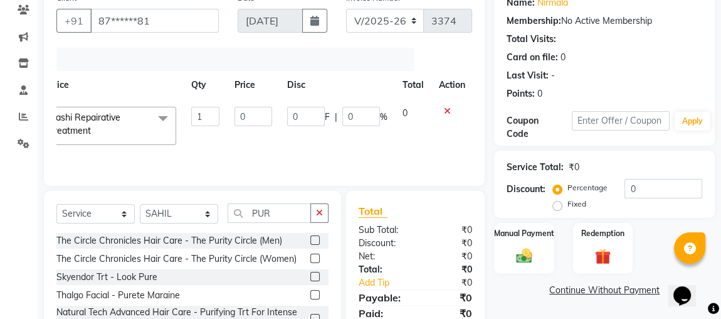
click at [446, 108] on icon at bounding box center [447, 111] width 7 height 9
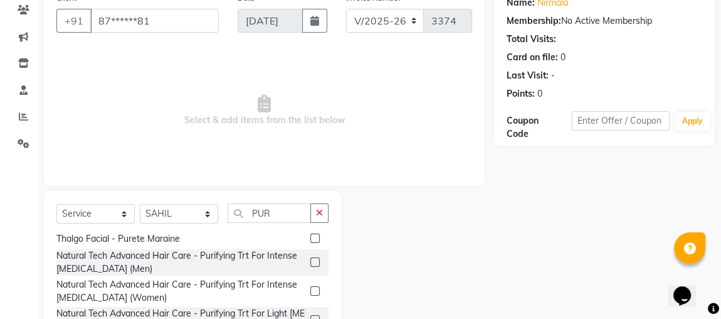
scroll to position [165, 0]
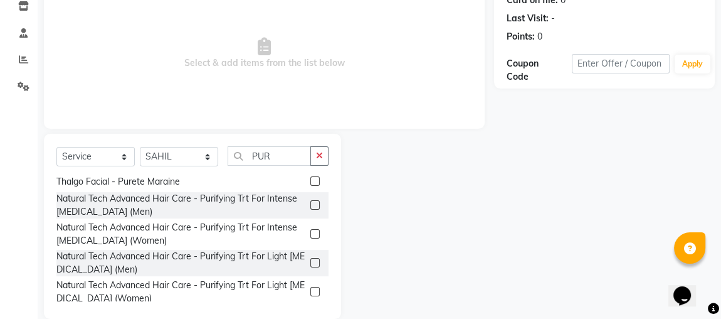
click at [310, 234] on label at bounding box center [314, 233] width 9 height 9
click at [310, 234] on input "checkbox" at bounding box center [314, 234] width 8 height 8
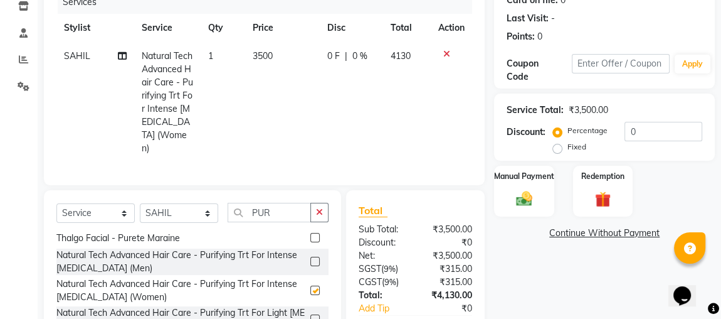
checkbox input "false"
drag, startPoint x: 266, startPoint y: 51, endPoint x: 278, endPoint y: 55, distance: 12.3
click at [278, 55] on td "3500" at bounding box center [282, 102] width 75 height 120
select select "25074"
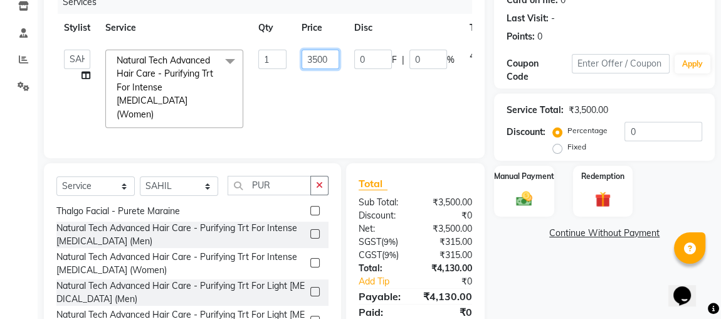
click at [312, 62] on input "3500" at bounding box center [321, 59] width 38 height 19
type input "5500"
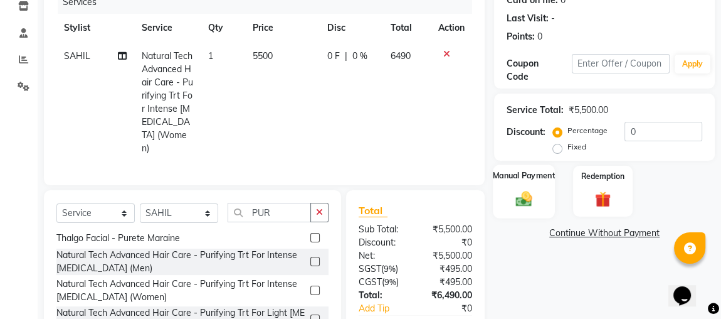
click at [512, 203] on img at bounding box center [523, 198] width 27 height 19
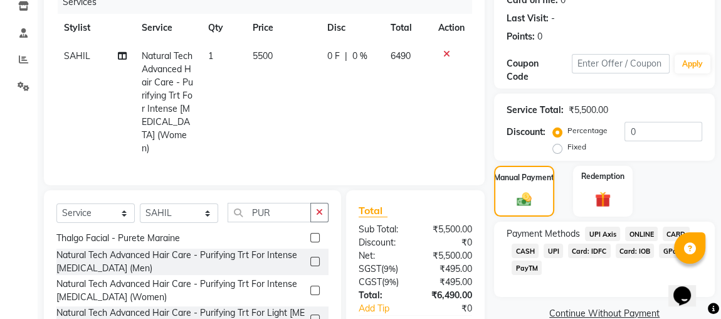
scroll to position [235, 0]
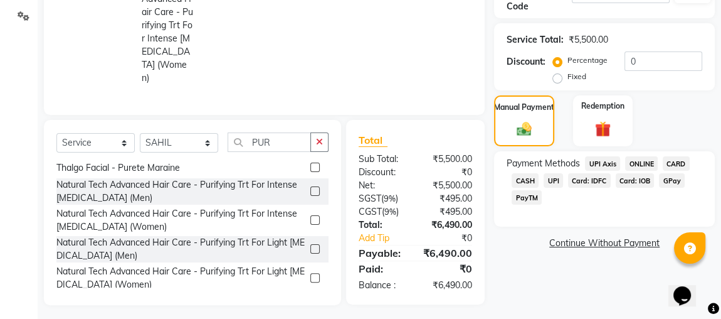
click at [556, 175] on span "UPI" at bounding box center [553, 180] width 19 height 14
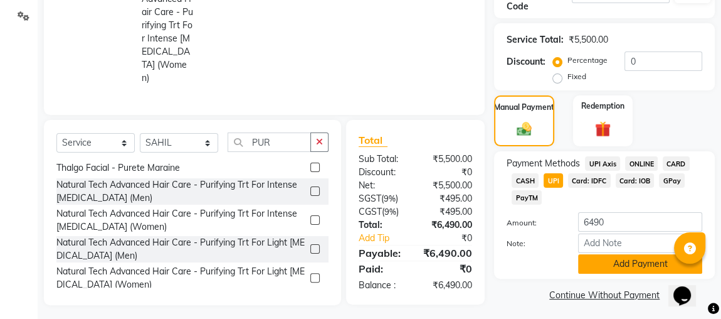
click at [600, 263] on button "Add Payment" at bounding box center [640, 263] width 124 height 19
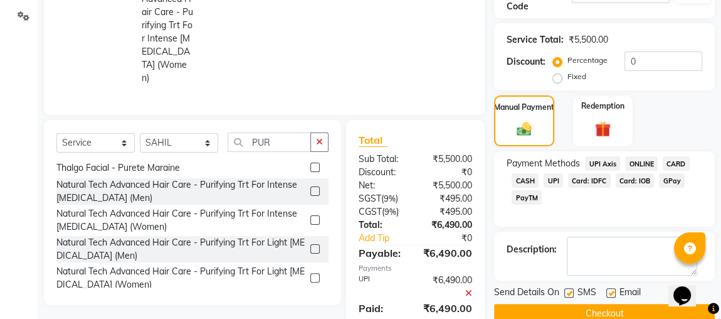
click at [572, 306] on button "Checkout" at bounding box center [604, 312] width 221 height 19
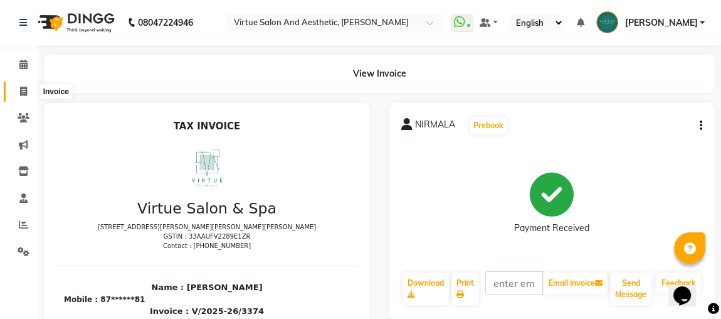
click at [23, 90] on icon at bounding box center [23, 91] width 7 height 9
select select "4466"
select select "service"
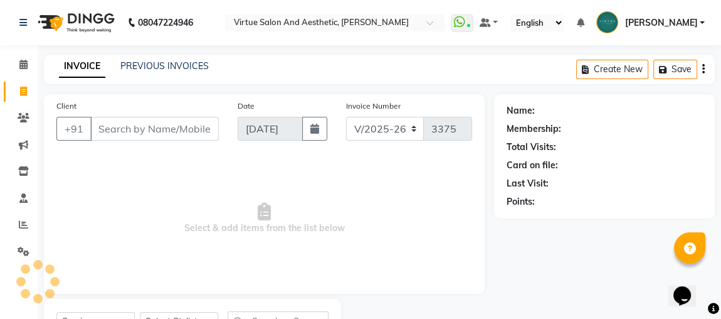
scroll to position [58, 0]
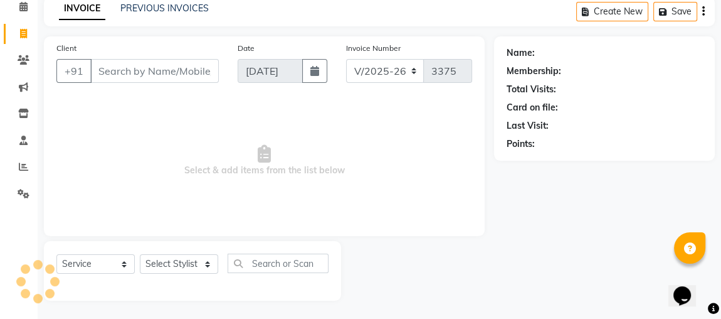
drag, startPoint x: 158, startPoint y: 71, endPoint x: 729, endPoint y: 102, distance: 571.4
click at [204, 76] on input "Client" at bounding box center [154, 71] width 129 height 24
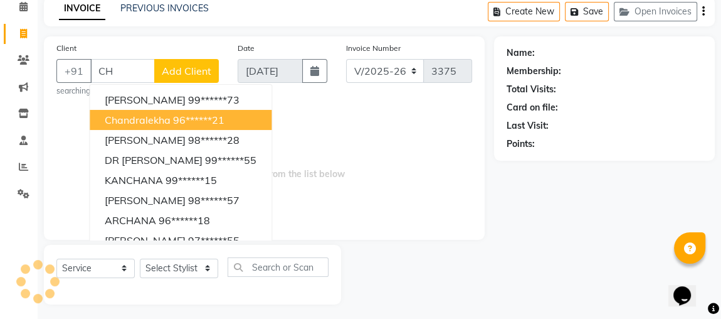
type input "C"
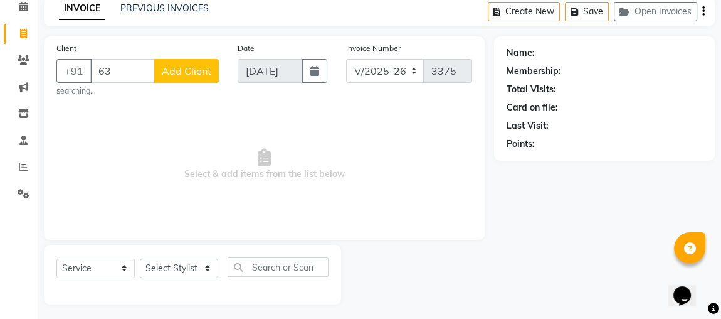
type input "6"
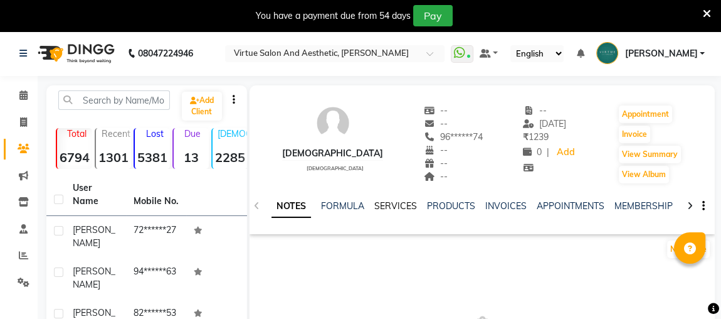
click at [382, 206] on link "SERVICES" at bounding box center [395, 205] width 43 height 11
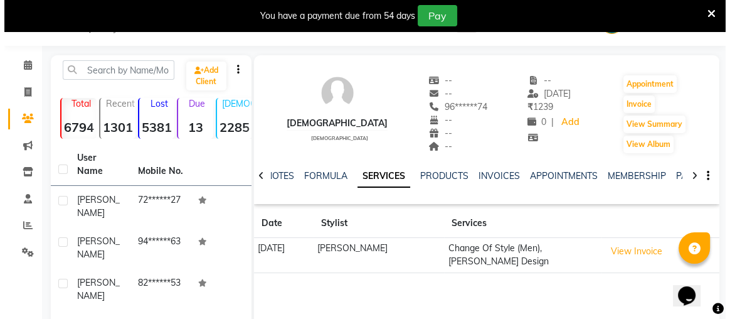
scroll to position [56, 0]
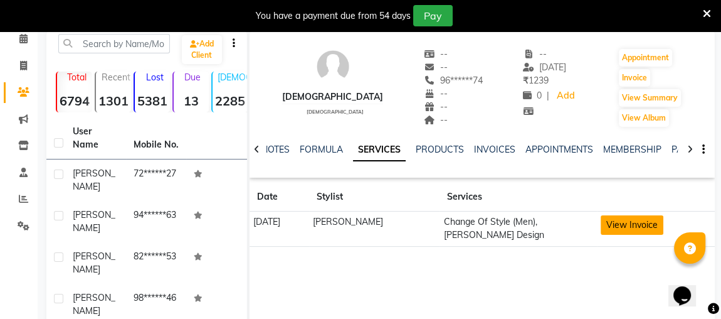
click at [619, 228] on button "View Invoice" at bounding box center [632, 224] width 63 height 19
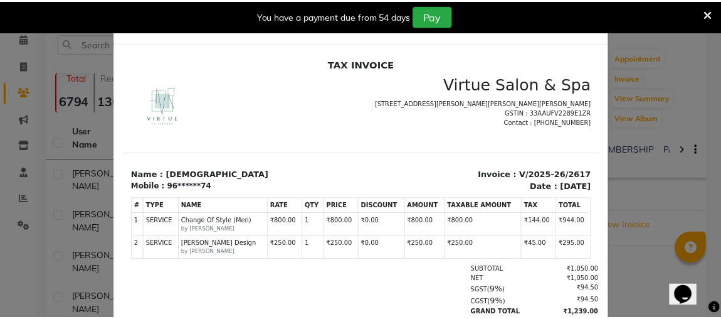
scroll to position [0, 0]
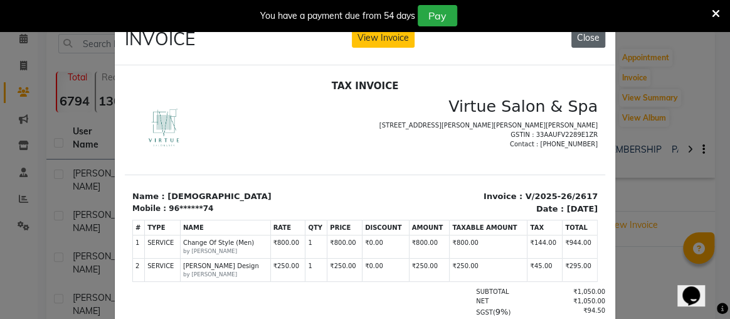
click at [597, 34] on button "Close" at bounding box center [588, 37] width 34 height 19
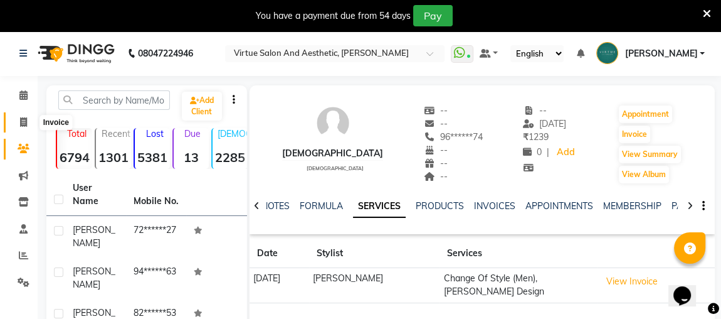
click at [24, 127] on icon at bounding box center [23, 121] width 7 height 9
select select "service"
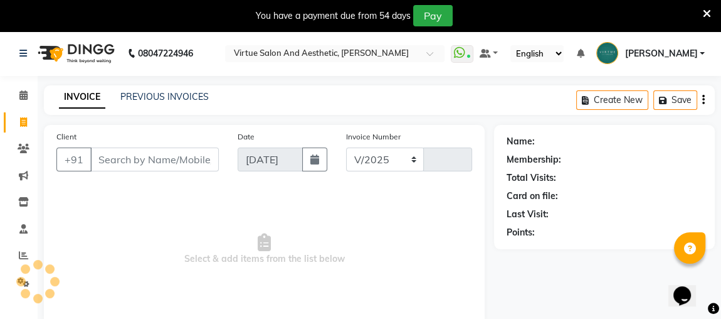
select select "4466"
type input "3372"
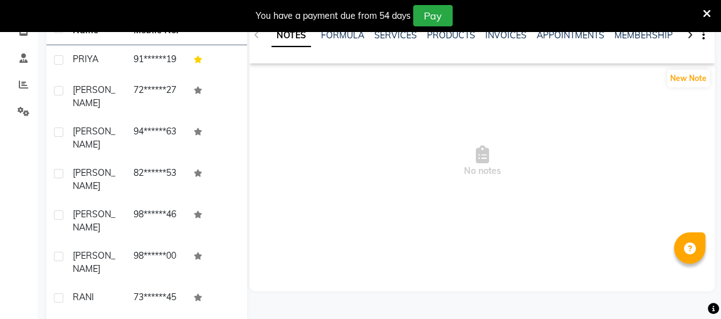
scroll to position [171, 0]
click at [399, 36] on link "SERVICES" at bounding box center [395, 34] width 43 height 11
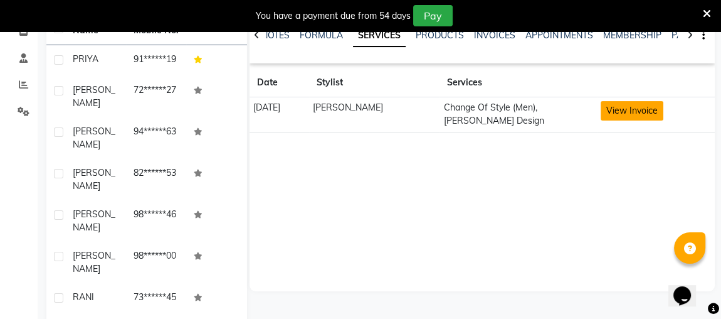
click at [632, 109] on button "View Invoice" at bounding box center [632, 110] width 63 height 19
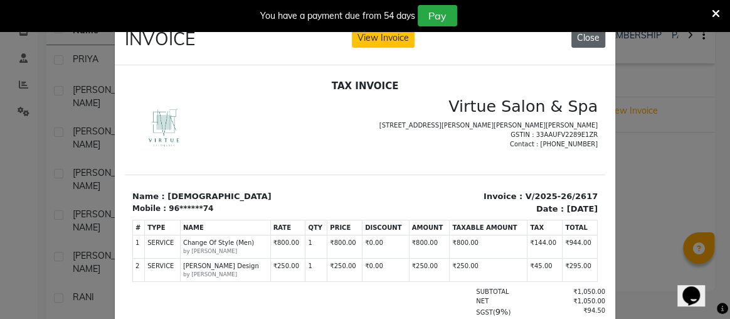
click at [581, 41] on button "Close" at bounding box center [588, 37] width 34 height 19
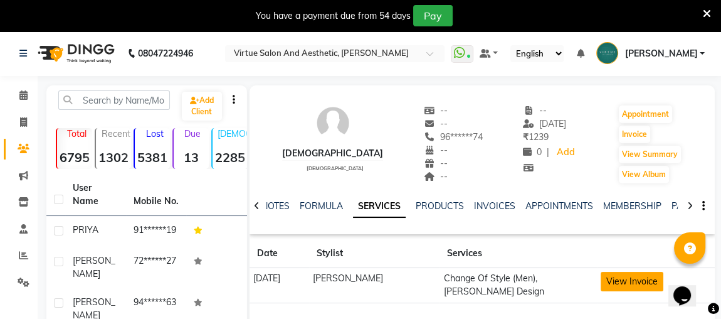
click at [614, 280] on button "View Invoice" at bounding box center [632, 280] width 63 height 19
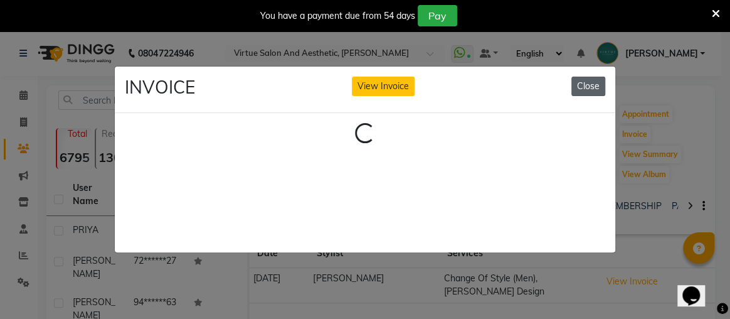
click at [592, 82] on button "Close" at bounding box center [588, 85] width 34 height 19
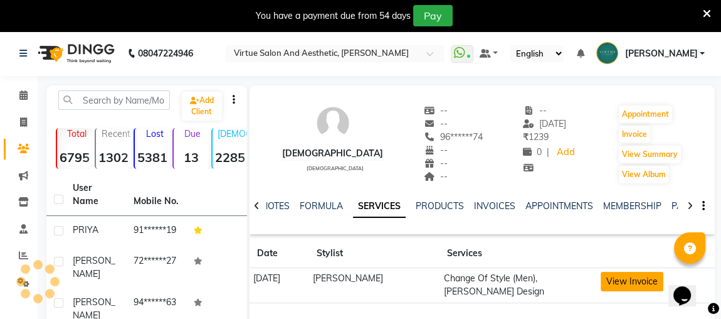
click at [607, 278] on button "View Invoice" at bounding box center [632, 280] width 63 height 19
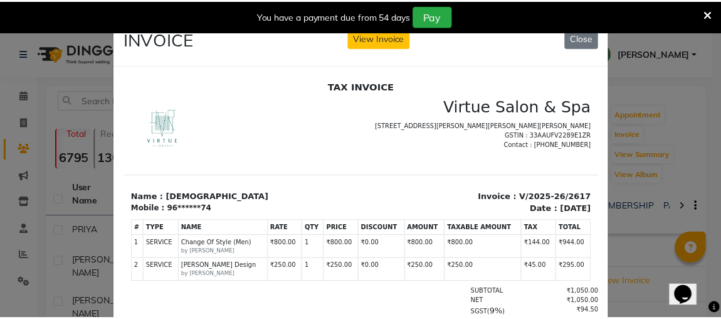
scroll to position [10, 0]
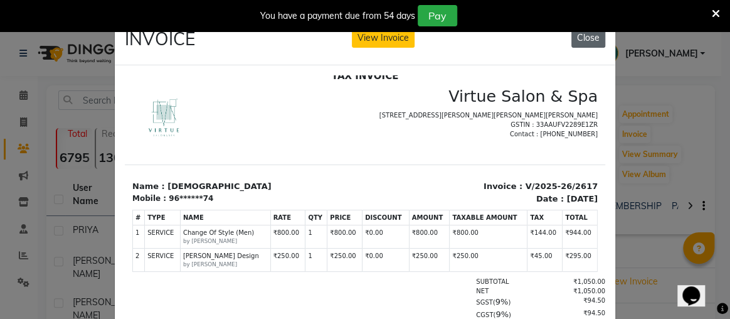
click at [585, 42] on button "Close" at bounding box center [588, 37] width 34 height 19
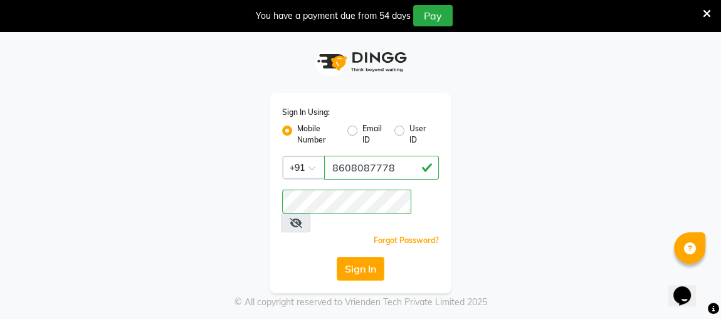
drag, startPoint x: 359, startPoint y: 252, endPoint x: 359, endPoint y: 214, distance: 37.6
click at [359, 222] on div "Sign In Using: Mobile Number Email ID User ID Country Code × +91 8608087778 Rem…" at bounding box center [361, 193] width 182 height 200
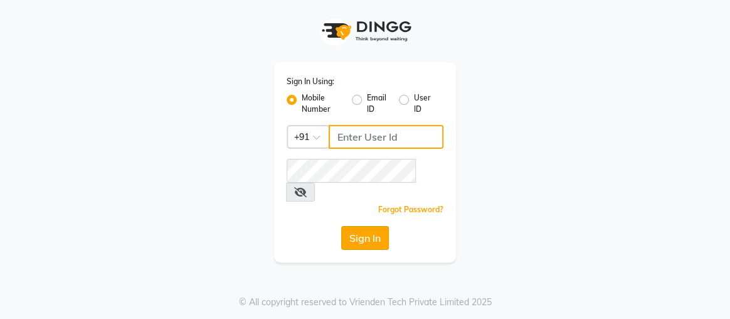
type input "8608087778"
click at [381, 226] on button "Sign In" at bounding box center [365, 238] width 48 height 24
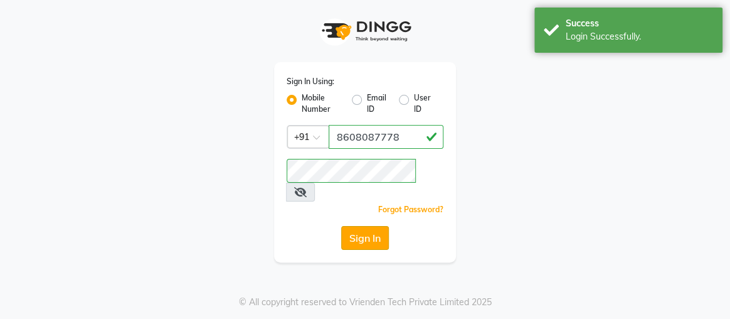
select select "service"
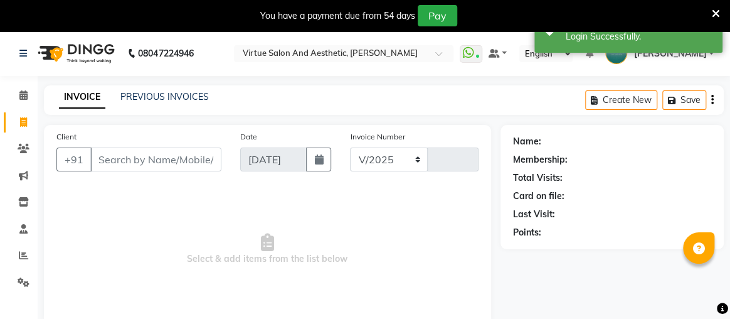
select select "4466"
type input "3375"
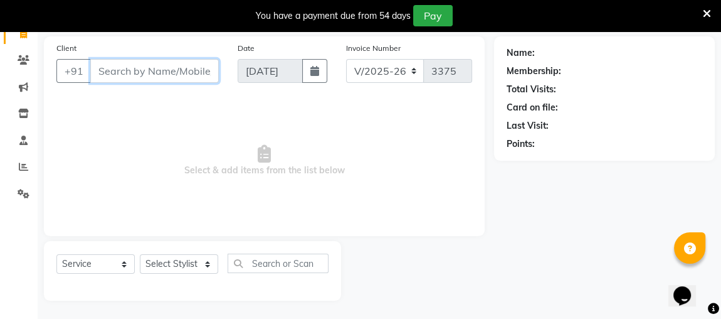
click at [124, 78] on input "Client" at bounding box center [154, 71] width 129 height 24
type input "9790332342"
drag, startPoint x: 94, startPoint y: 73, endPoint x: 167, endPoint y: 73, distance: 72.7
click at [167, 73] on div "[PHONE_NUMBER] Add Client" at bounding box center [137, 71] width 162 height 24
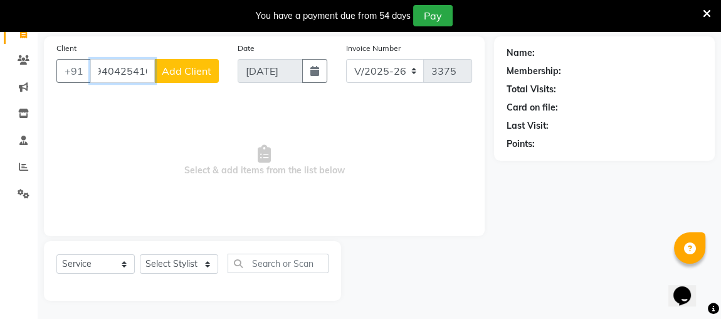
drag, startPoint x: 97, startPoint y: 72, endPoint x: 159, endPoint y: 80, distance: 63.1
click at [202, 78] on div "[PHONE_NUMBER] Add Client" at bounding box center [137, 71] width 162 height 24
type input "9080183193"
